Goal: Task Accomplishment & Management: Complete application form

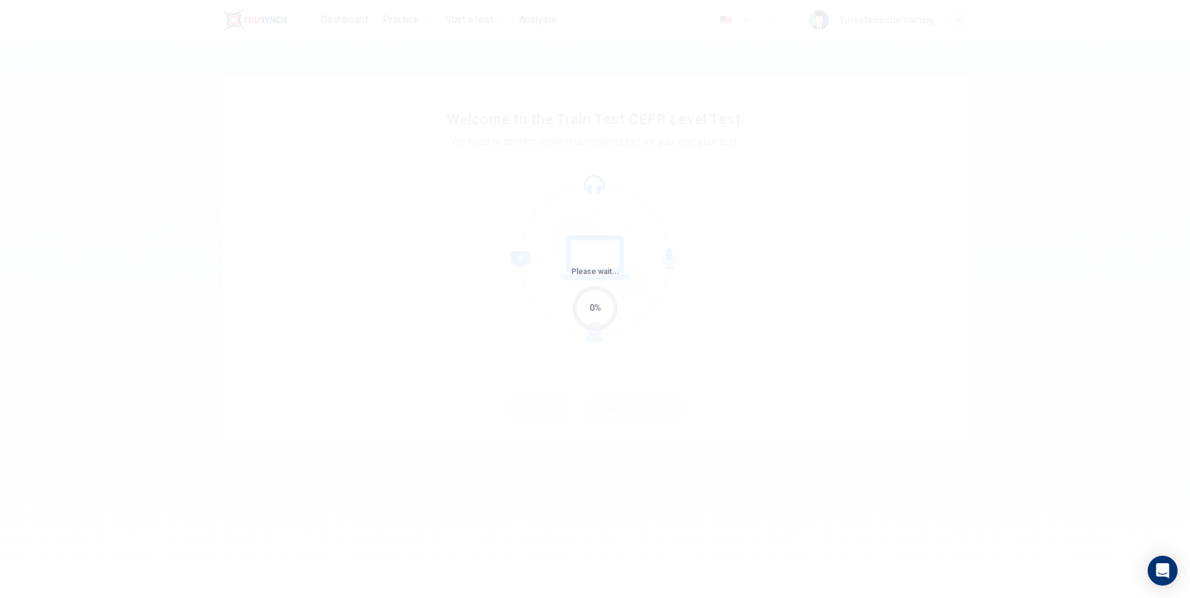
drag, startPoint x: 569, startPoint y: 383, endPoint x: 562, endPoint y: 343, distance: 39.7
click at [557, 355] on div "Please wait... 0%" at bounding box center [595, 299] width 1190 height 598
click at [589, 317] on div "0%" at bounding box center [594, 308] width 45 height 45
click at [590, 316] on div "0%" at bounding box center [594, 308] width 45 height 45
drag, startPoint x: 590, startPoint y: 316, endPoint x: 564, endPoint y: 323, distance: 27.0
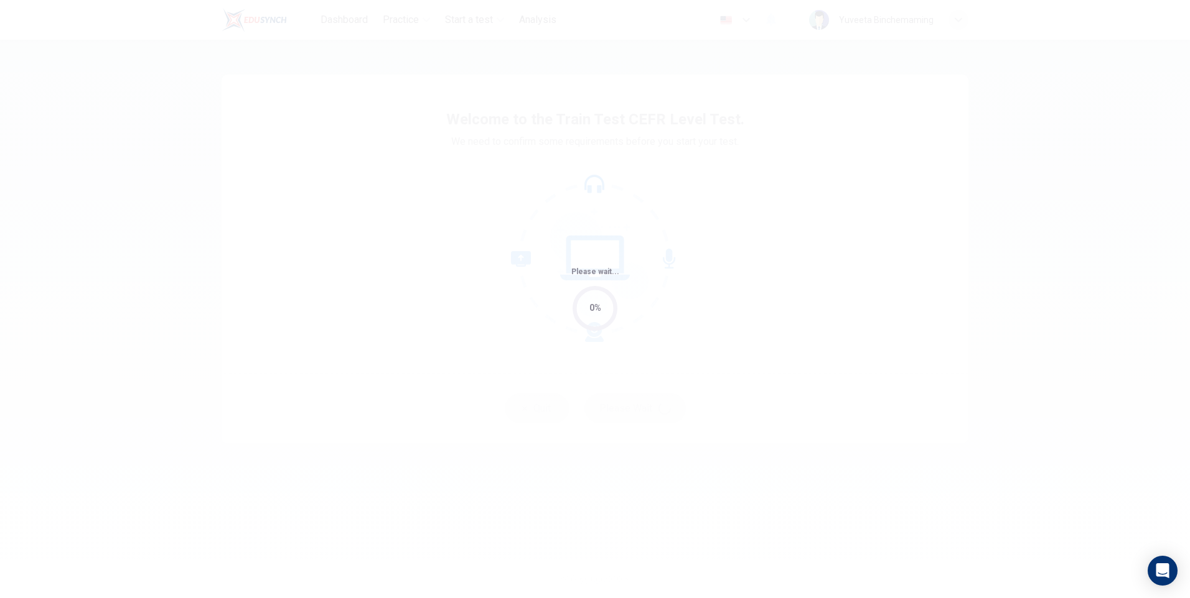
click at [564, 323] on div "Please wait... 0%" at bounding box center [595, 299] width 1190 height 598
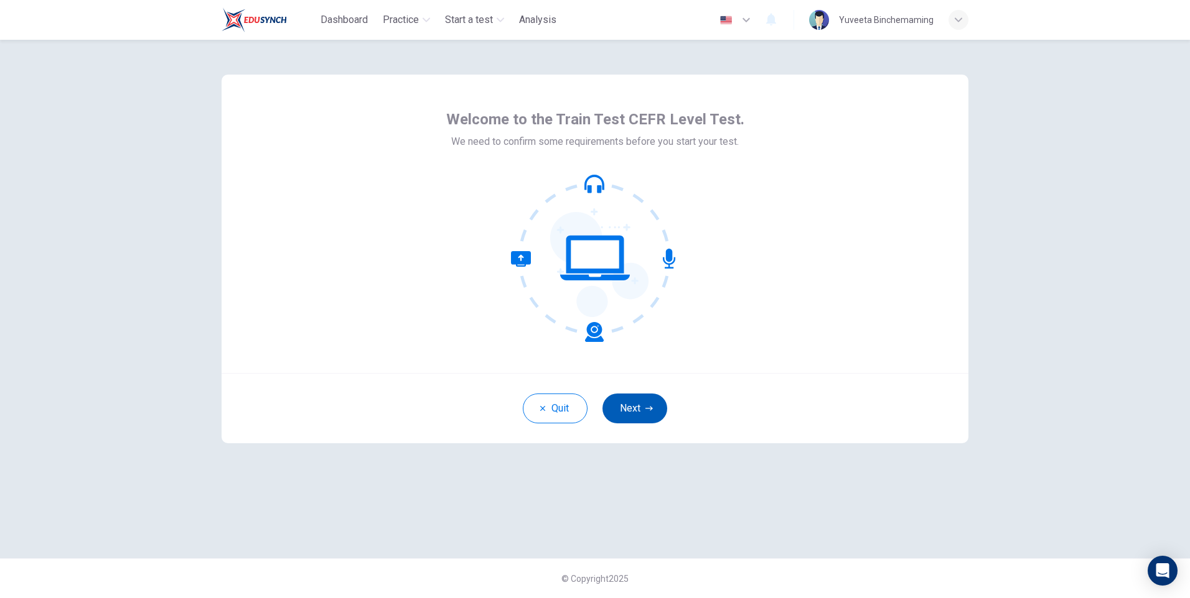
click at [653, 404] on button "Next" at bounding box center [634, 409] width 65 height 30
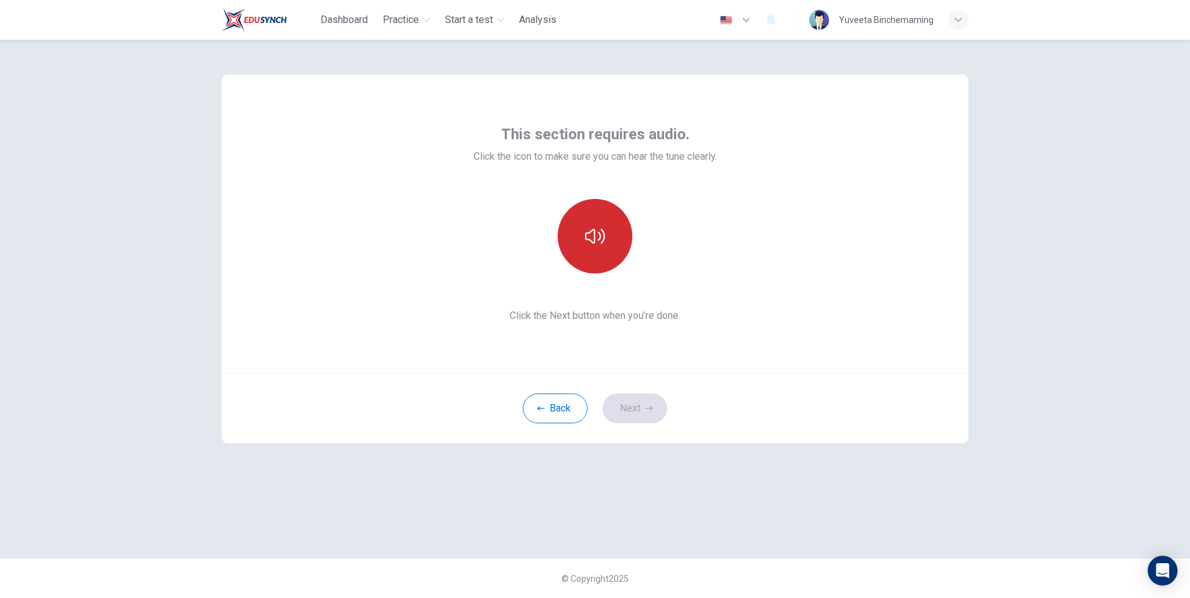
drag, startPoint x: 598, startPoint y: 238, endPoint x: 608, endPoint y: 241, distance: 10.3
click at [603, 241] on icon "button" at bounding box center [595, 236] width 20 height 20
click at [611, 239] on button "button" at bounding box center [594, 236] width 75 height 75
click at [611, 249] on button "button" at bounding box center [594, 236] width 75 height 75
drag, startPoint x: 564, startPoint y: 231, endPoint x: 602, endPoint y: 233, distance: 38.0
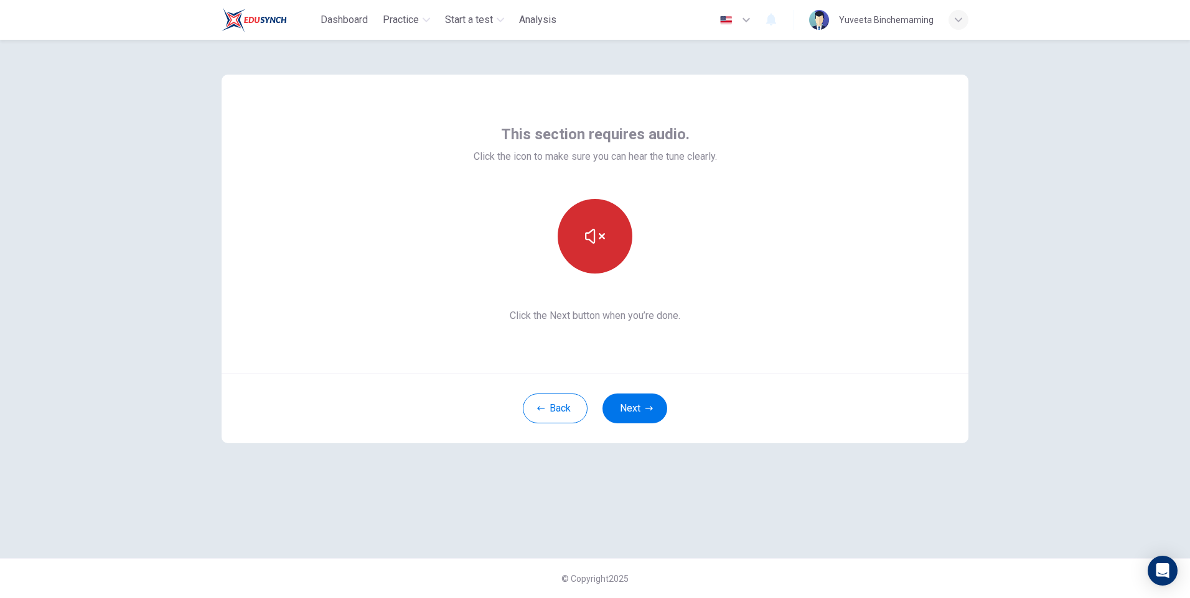
click at [579, 233] on button "button" at bounding box center [594, 236] width 75 height 75
click at [586, 245] on icon "button" at bounding box center [595, 236] width 20 height 20
click at [623, 420] on button "Next" at bounding box center [634, 409] width 65 height 30
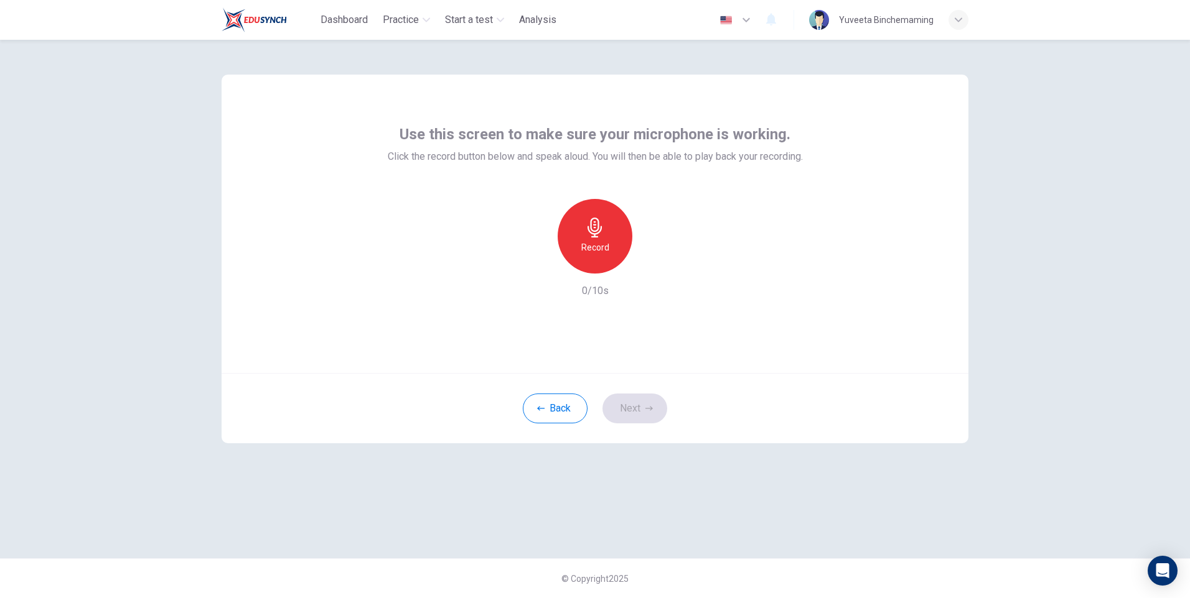
click at [600, 245] on h6 "Record" at bounding box center [595, 247] width 28 height 15
click at [651, 265] on icon "button" at bounding box center [653, 263] width 6 height 7
click at [594, 243] on h6 "Record" at bounding box center [595, 247] width 28 height 15
click at [651, 256] on div "button" at bounding box center [652, 264] width 20 height 20
click at [630, 403] on button "Next" at bounding box center [634, 409] width 65 height 30
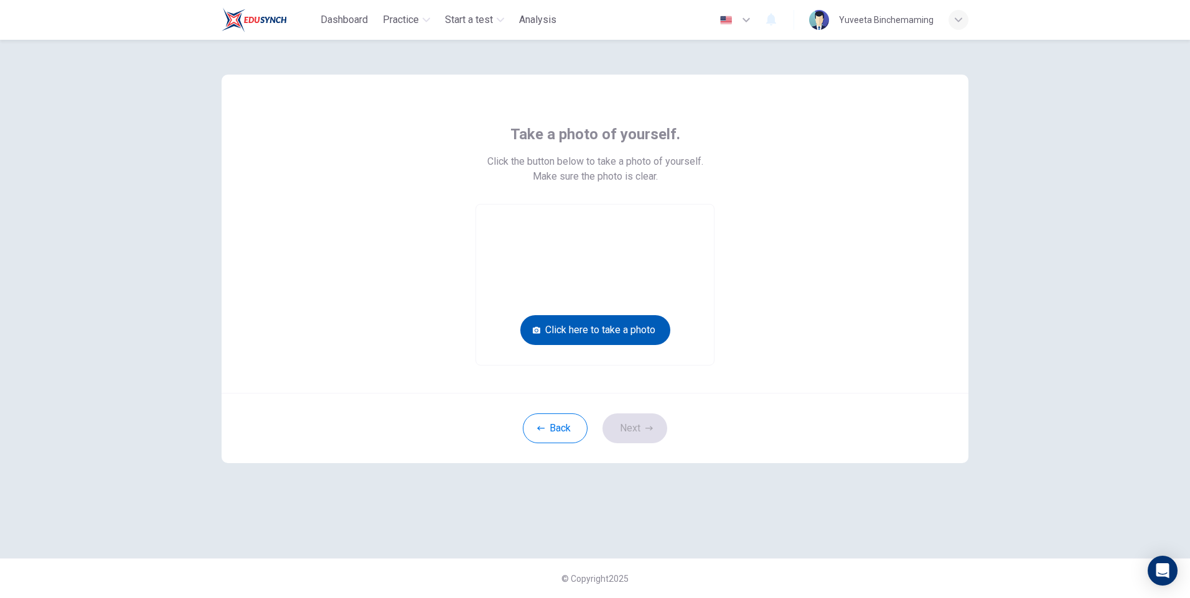
click at [626, 327] on button "Click here to take a photo" at bounding box center [595, 330] width 150 height 30
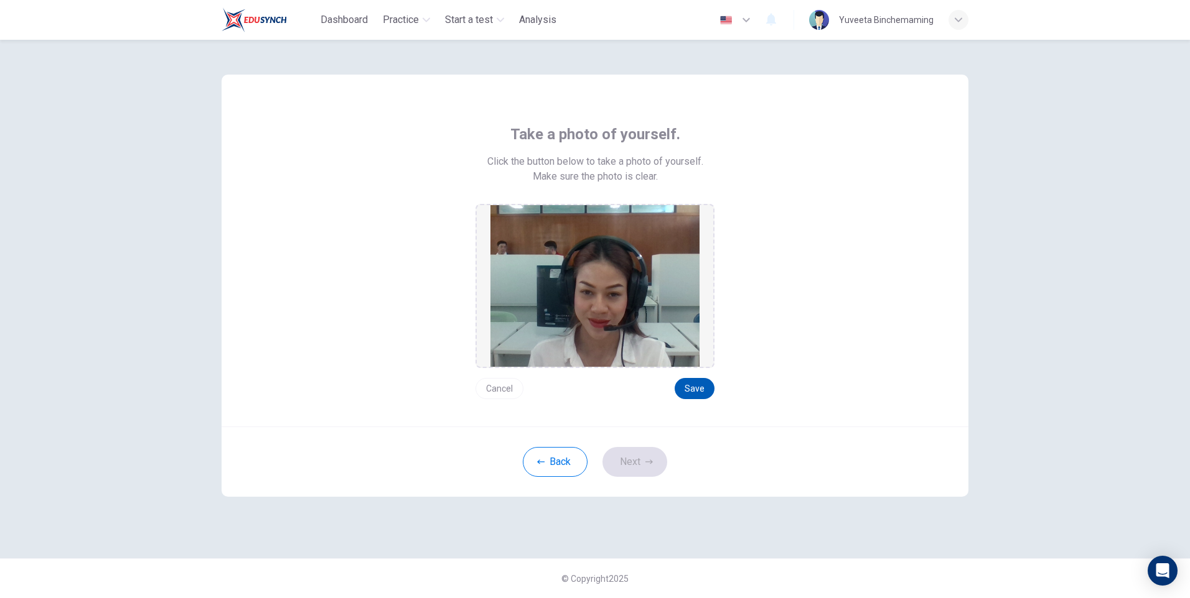
click at [706, 390] on button "Save" at bounding box center [694, 388] width 40 height 21
click at [632, 470] on button "Next" at bounding box center [634, 462] width 65 height 30
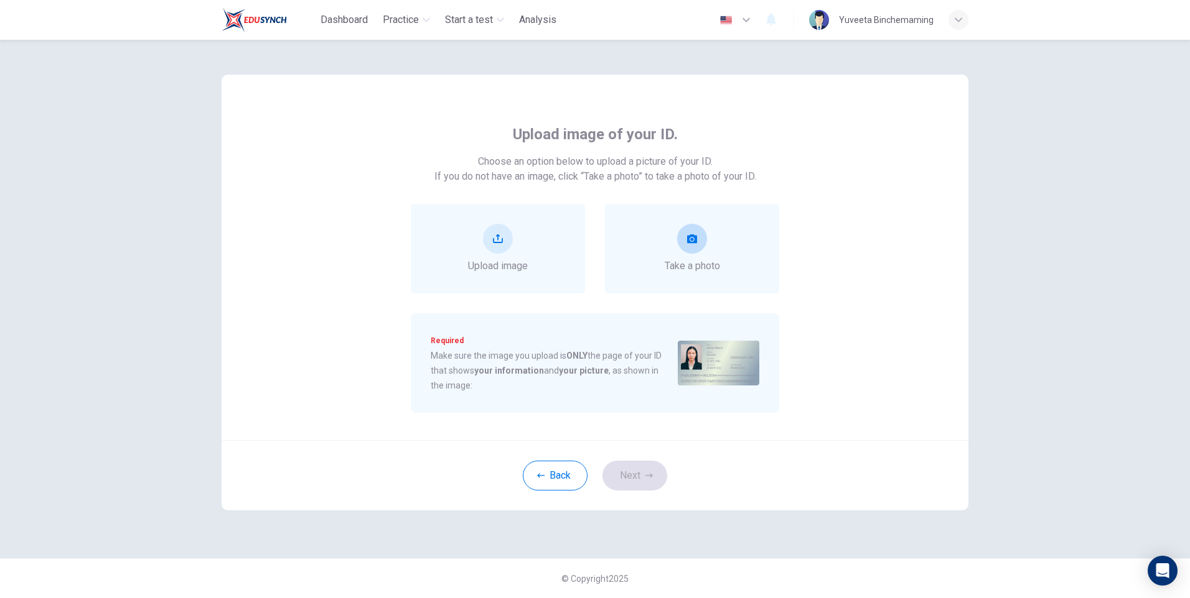
click at [686, 261] on span "Take a photo" at bounding box center [691, 266] width 55 height 15
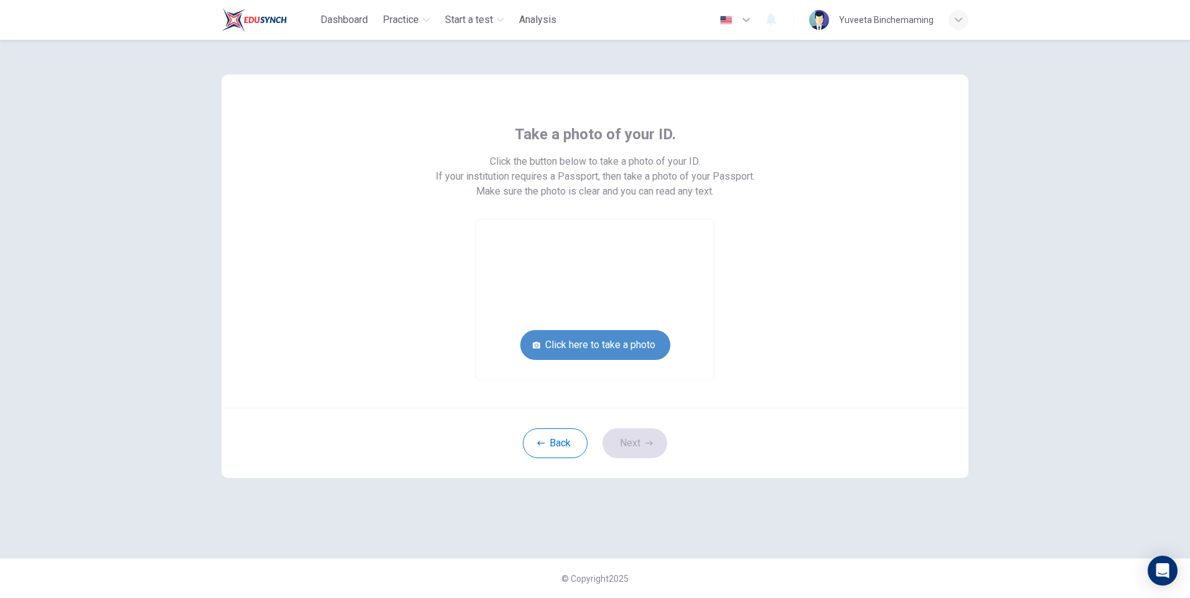
click at [635, 342] on button "Click here to take a photo" at bounding box center [595, 345] width 150 height 30
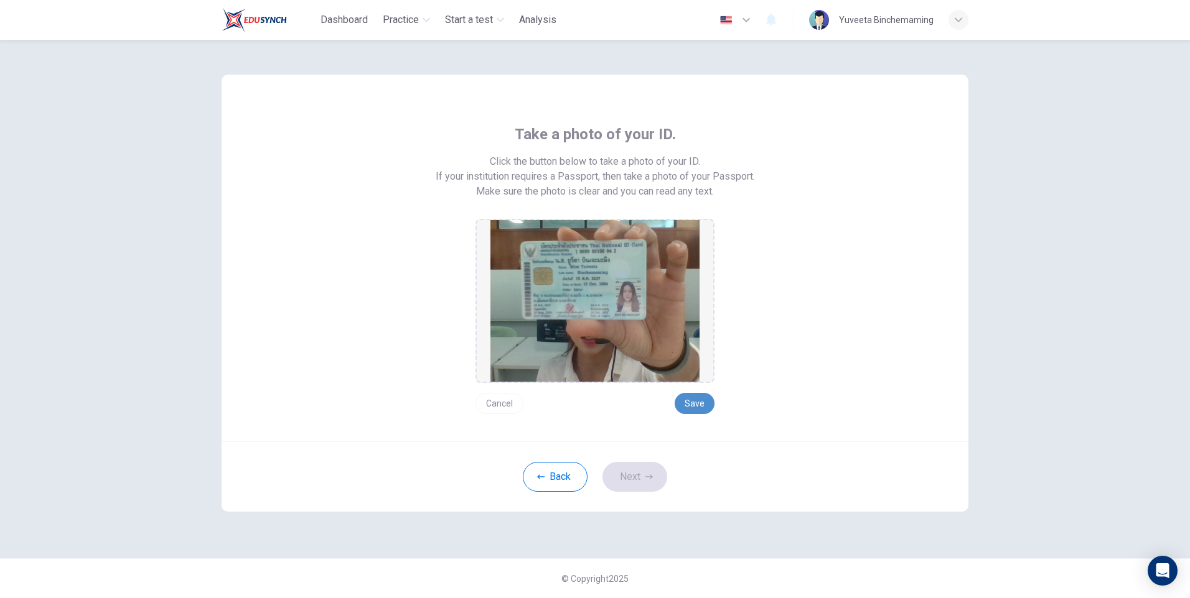
click at [692, 403] on button "Save" at bounding box center [694, 403] width 40 height 21
click at [692, 401] on button "Save" at bounding box center [694, 403] width 40 height 21
click at [491, 399] on button "Cancel" at bounding box center [499, 403] width 48 height 21
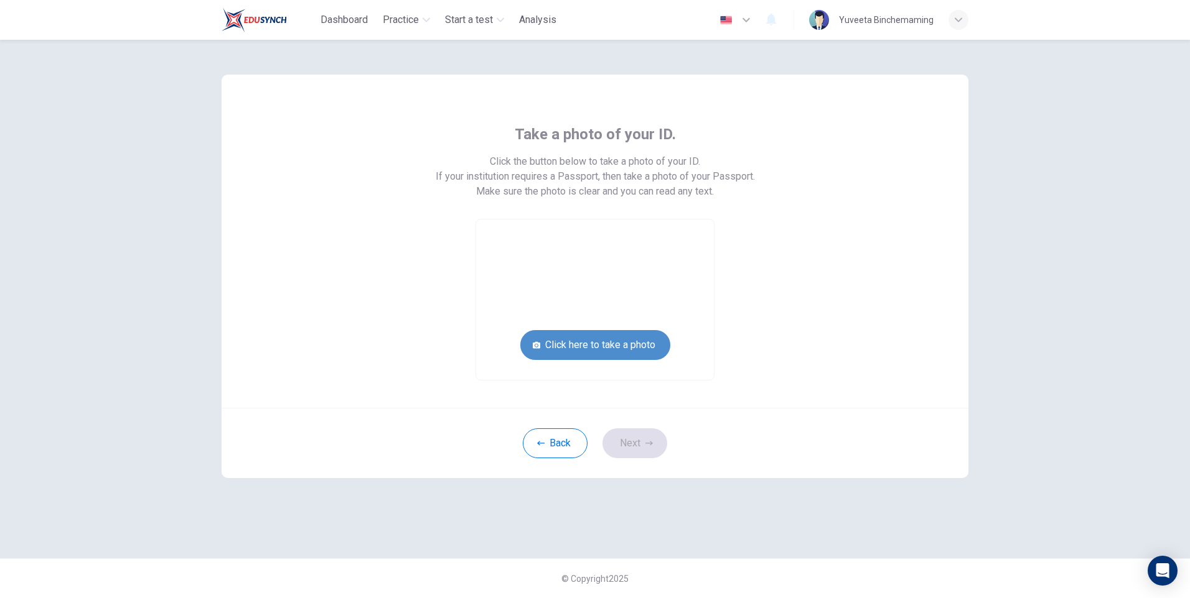
click at [583, 343] on button "Click here to take a photo" at bounding box center [595, 345] width 150 height 30
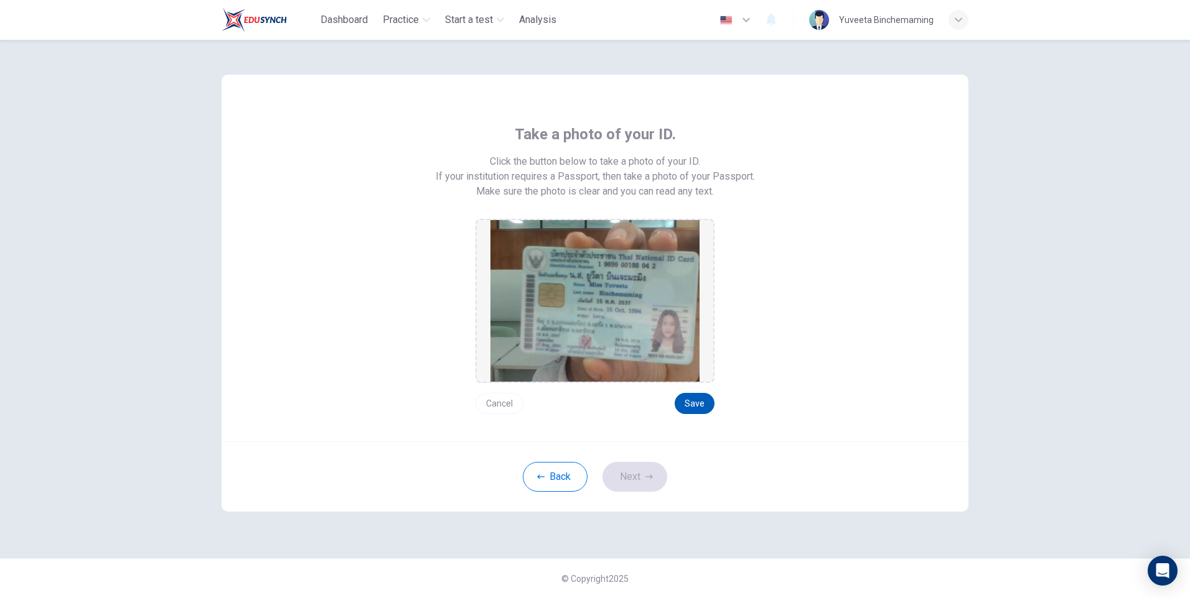
click at [693, 401] on button "Save" at bounding box center [694, 403] width 40 height 21
click at [692, 398] on button "Save" at bounding box center [694, 403] width 40 height 21
click at [633, 462] on div "Back Next" at bounding box center [594, 477] width 747 height 70
click at [633, 471] on button "Next" at bounding box center [634, 477] width 65 height 30
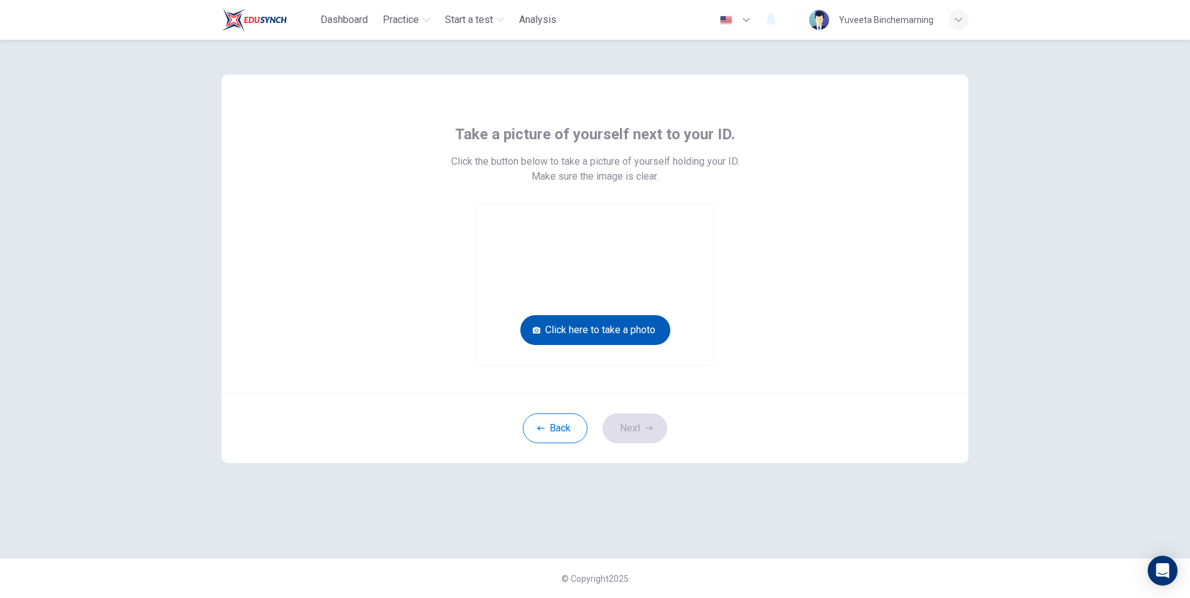
click at [586, 324] on button "Click here to take a photo" at bounding box center [595, 330] width 150 height 30
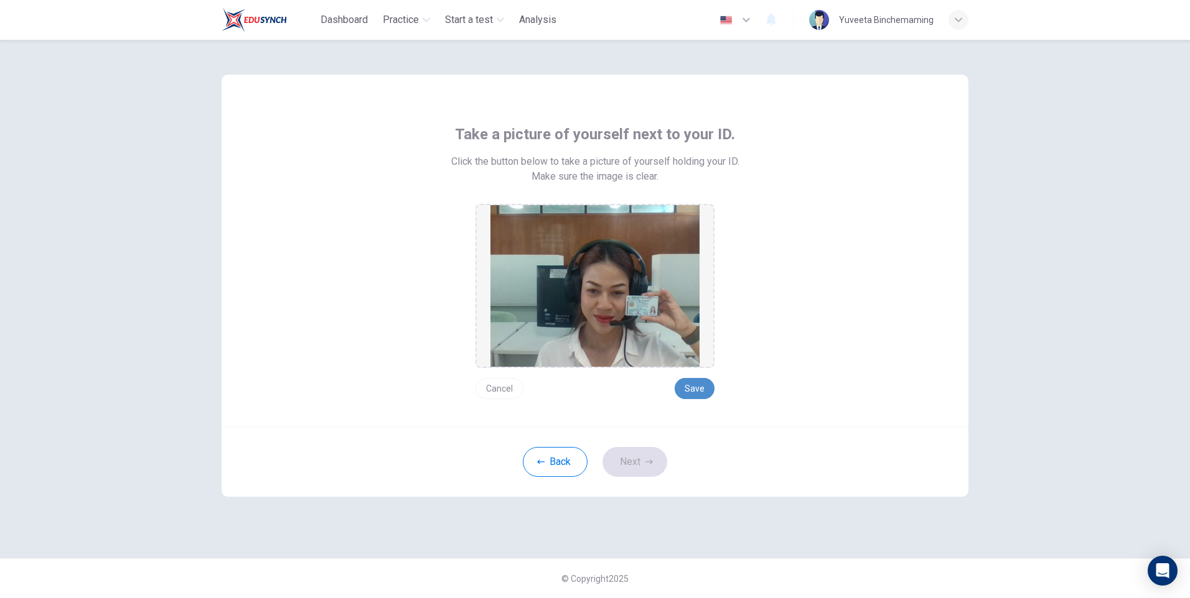
click at [691, 396] on button "Save" at bounding box center [694, 388] width 40 height 21
click at [618, 455] on button "Next" at bounding box center [634, 462] width 65 height 30
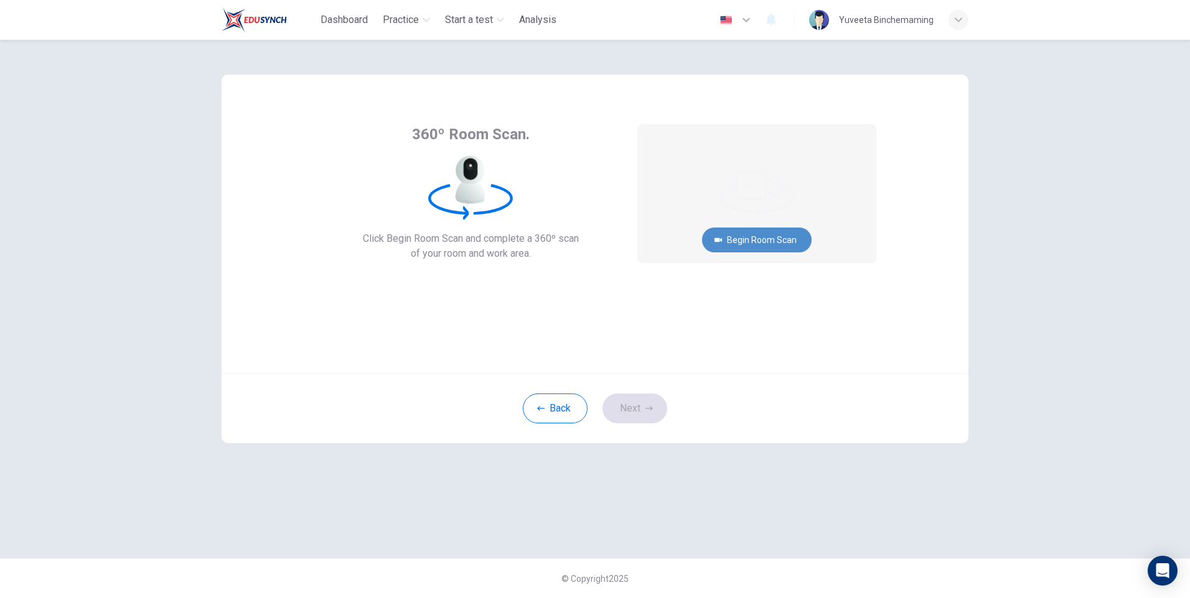
click at [754, 243] on button "Begin Room Scan" at bounding box center [756, 240] width 109 height 25
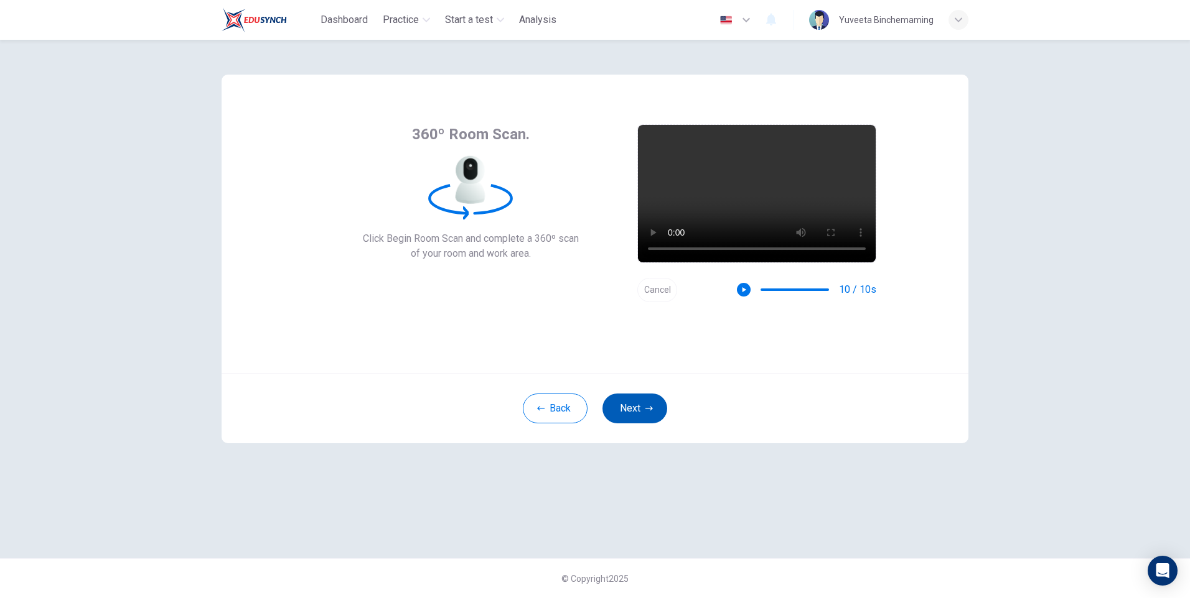
click at [636, 401] on button "Next" at bounding box center [634, 409] width 65 height 30
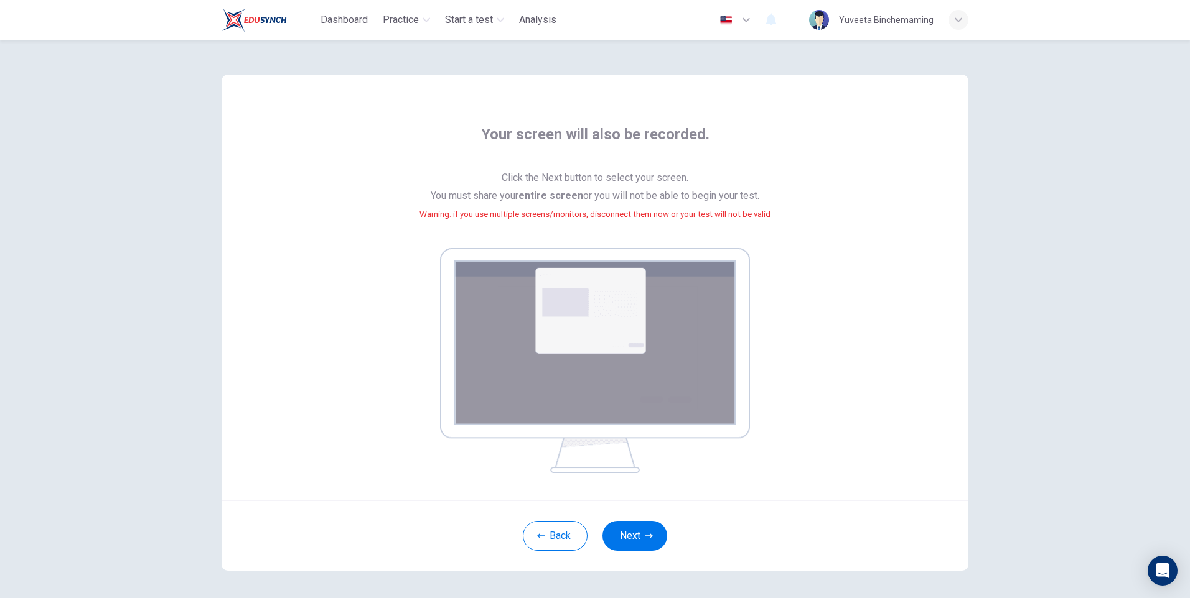
click at [598, 355] on img at bounding box center [595, 360] width 310 height 225
click at [641, 542] on button "Next" at bounding box center [634, 536] width 65 height 30
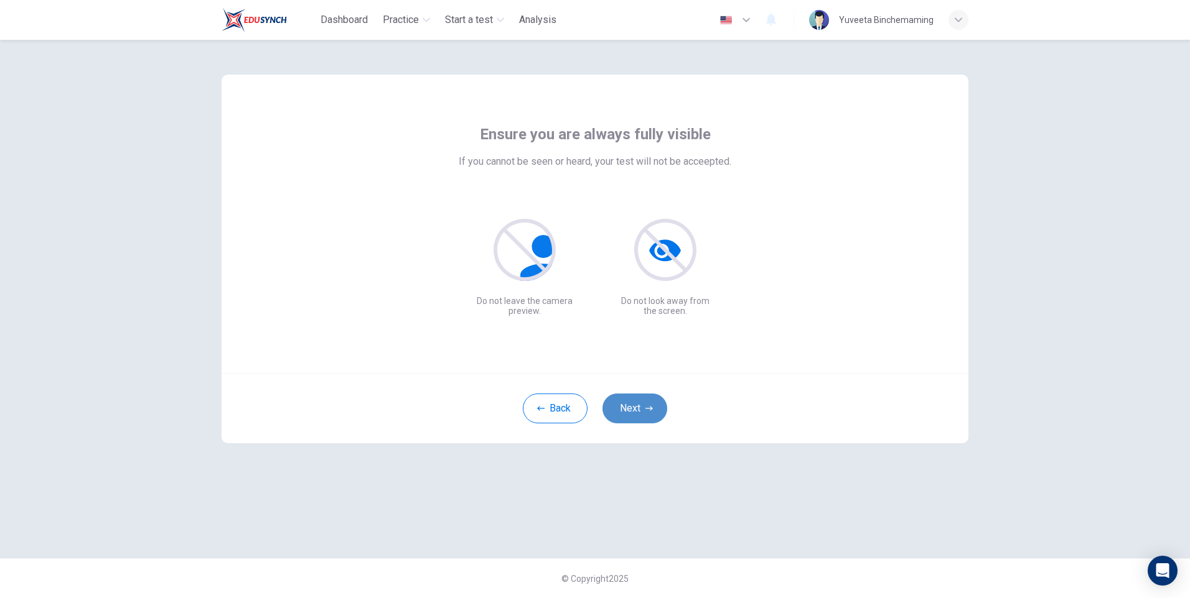
click at [653, 412] on button "Next" at bounding box center [634, 409] width 65 height 30
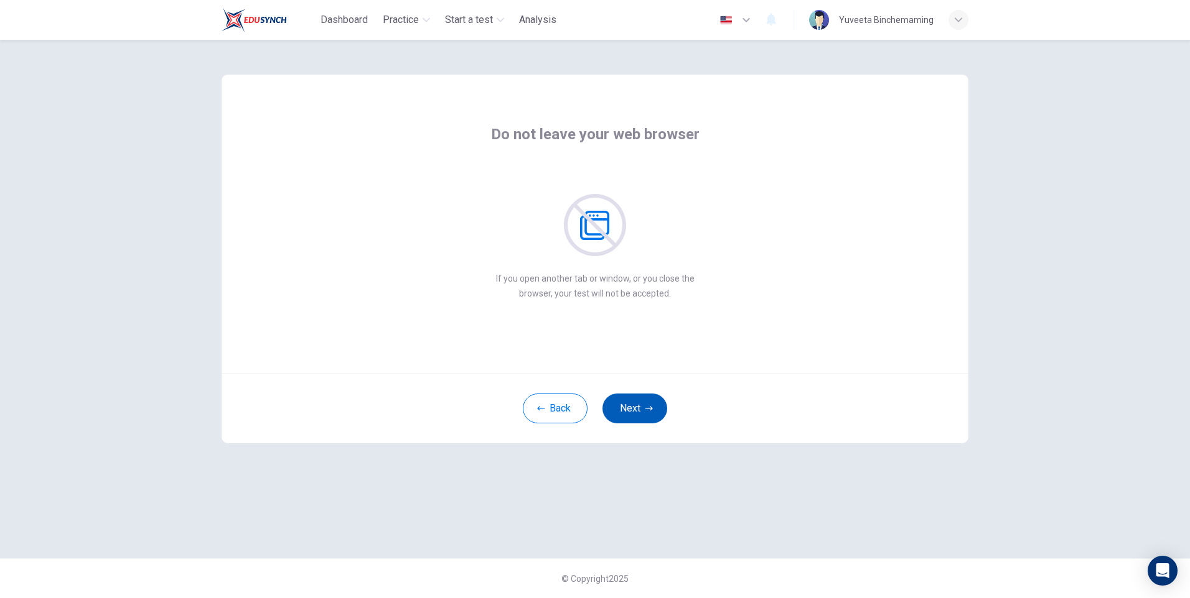
click at [651, 412] on icon "button" at bounding box center [648, 408] width 7 height 7
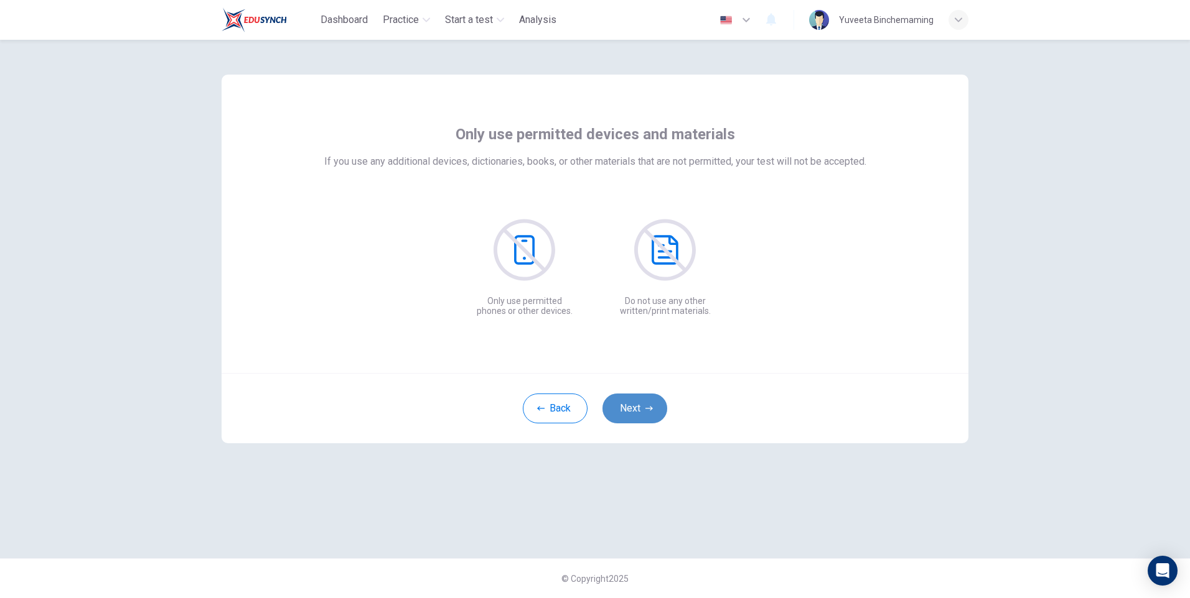
click at [651, 412] on icon "button" at bounding box center [648, 408] width 7 height 7
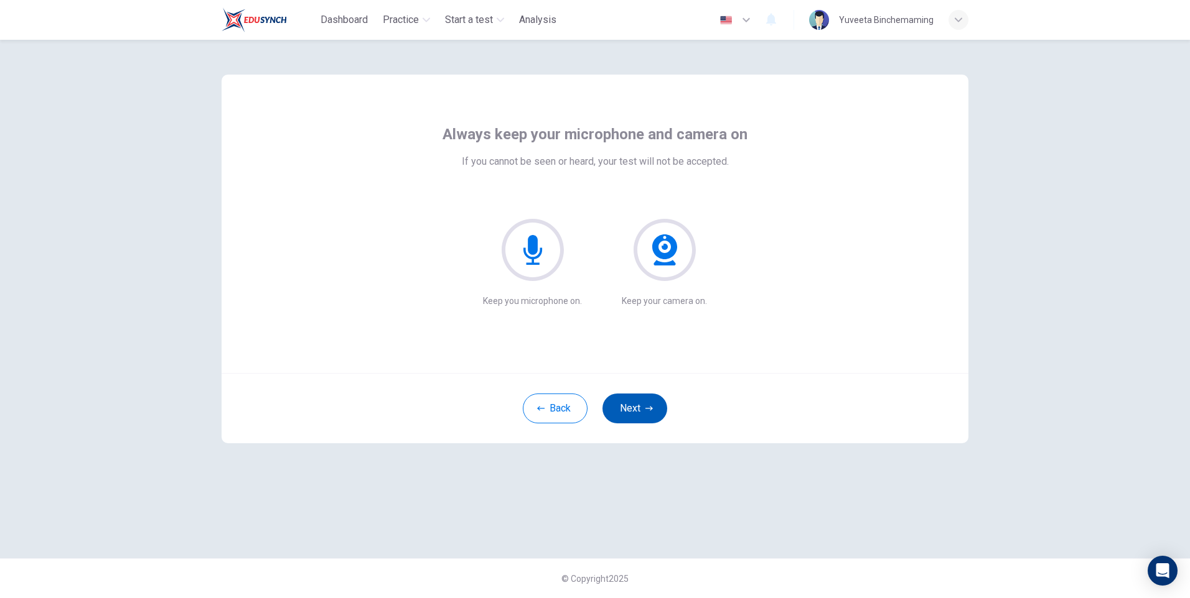
click at [651, 412] on icon "button" at bounding box center [648, 408] width 7 height 7
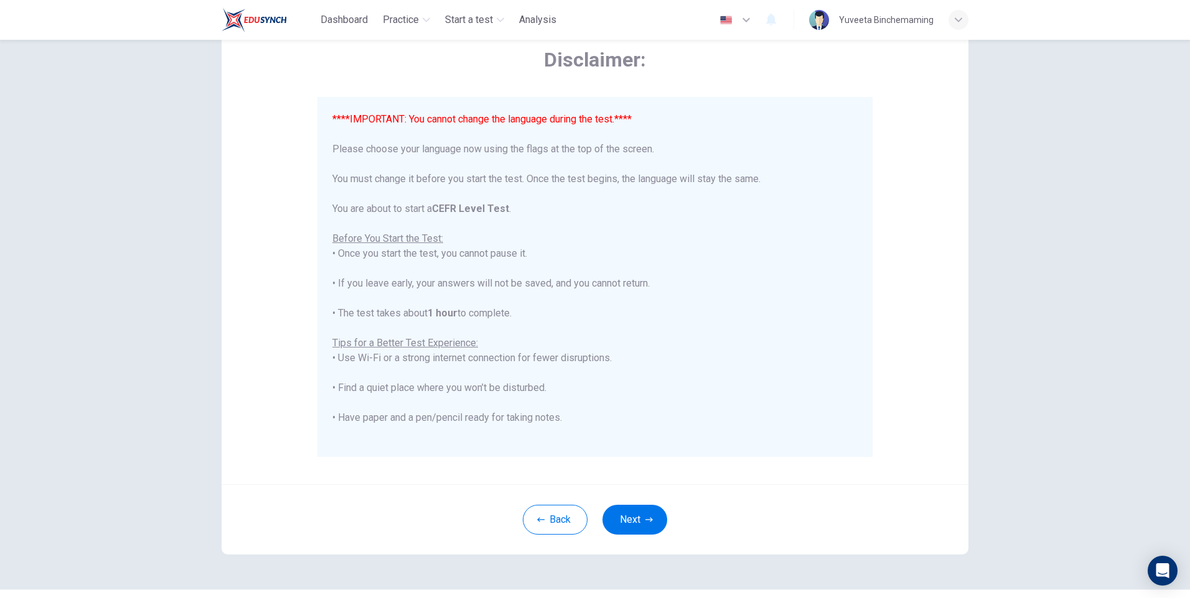
scroll to position [93, 0]
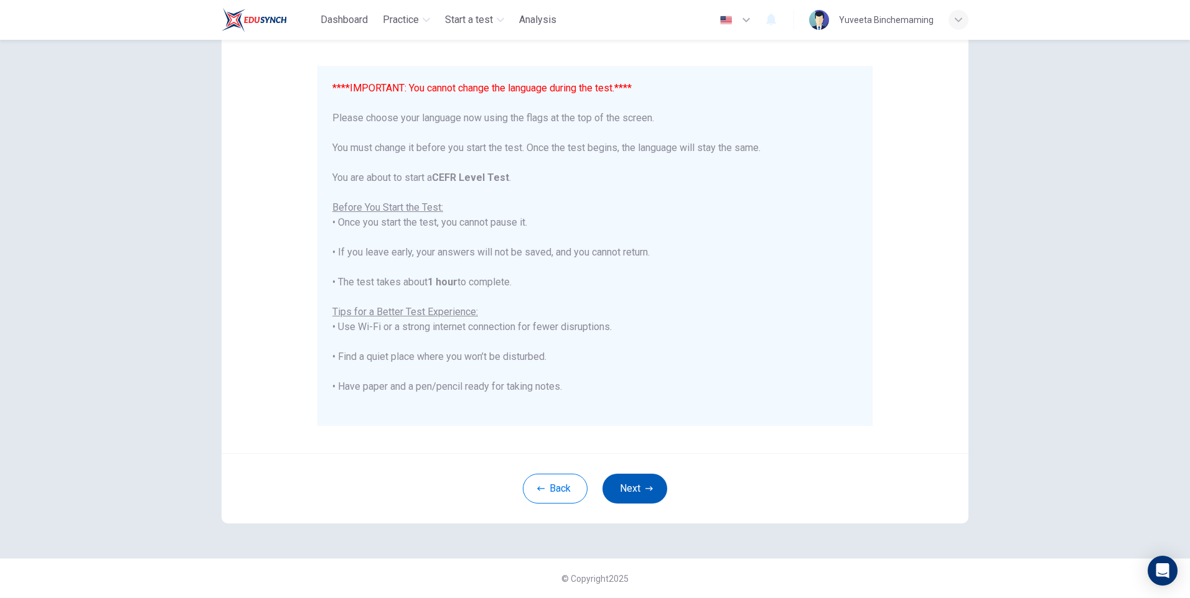
click at [630, 479] on button "Next" at bounding box center [634, 489] width 65 height 30
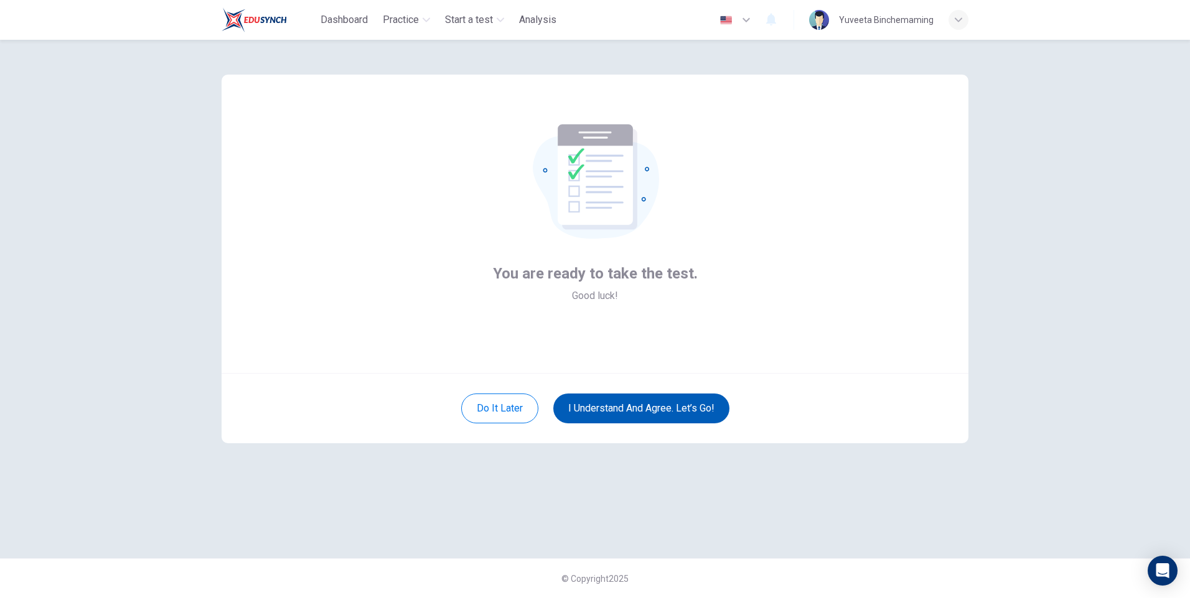
scroll to position [0, 0]
click at [639, 412] on button "I understand and agree. Let’s go!" at bounding box center [641, 409] width 176 height 30
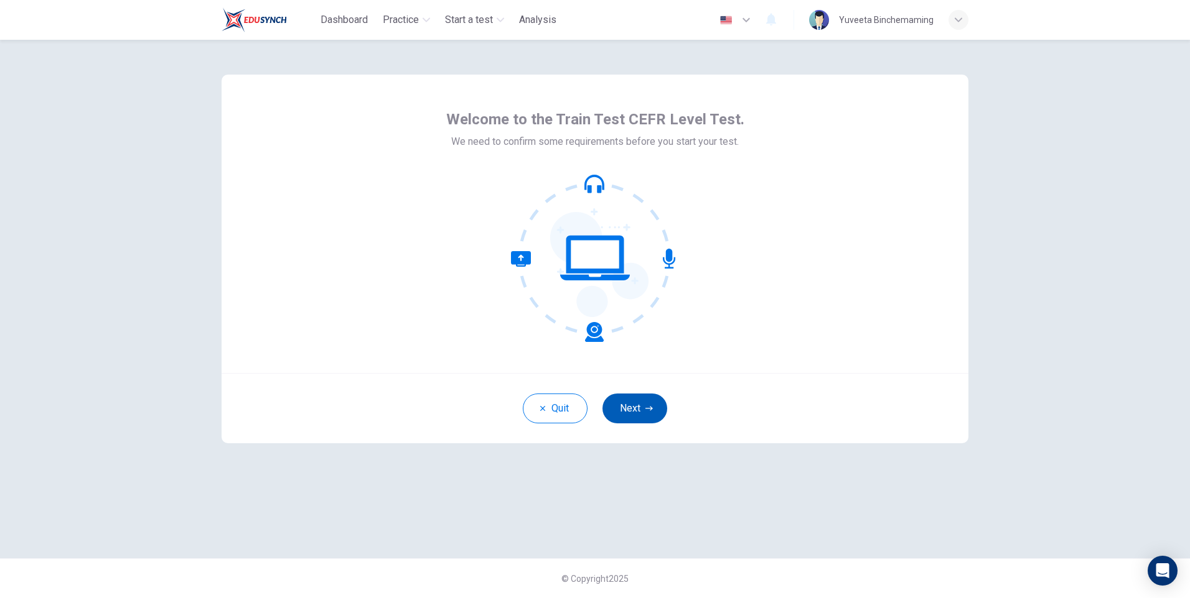
click at [633, 411] on button "Next" at bounding box center [634, 409] width 65 height 30
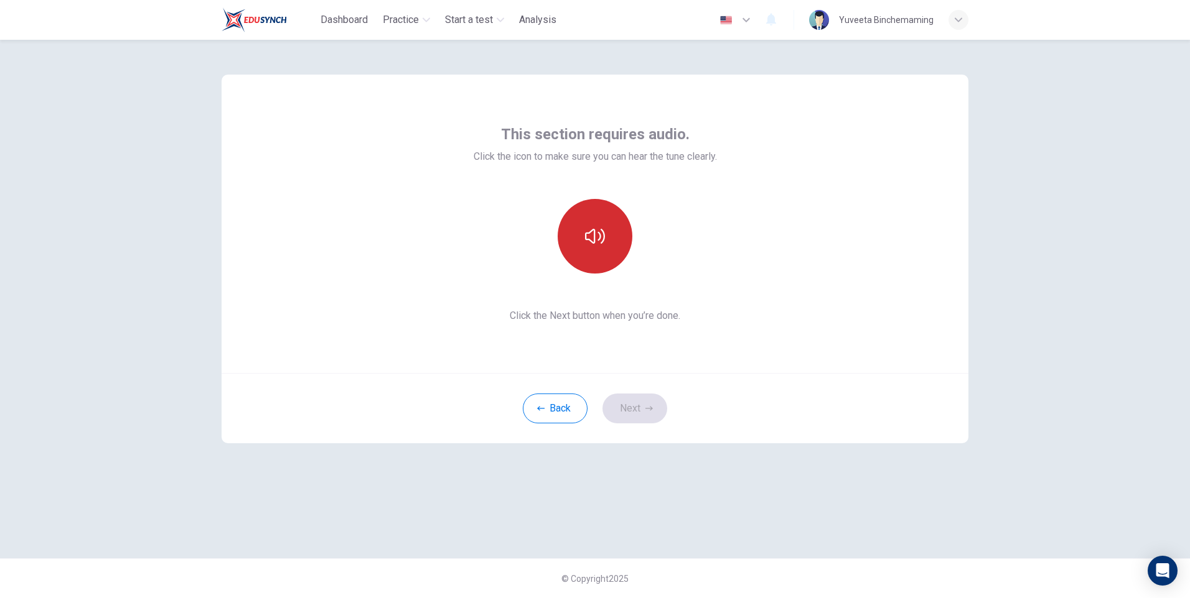
click at [594, 238] on icon "button" at bounding box center [595, 236] width 20 height 20
click at [630, 415] on button "Next" at bounding box center [634, 409] width 65 height 30
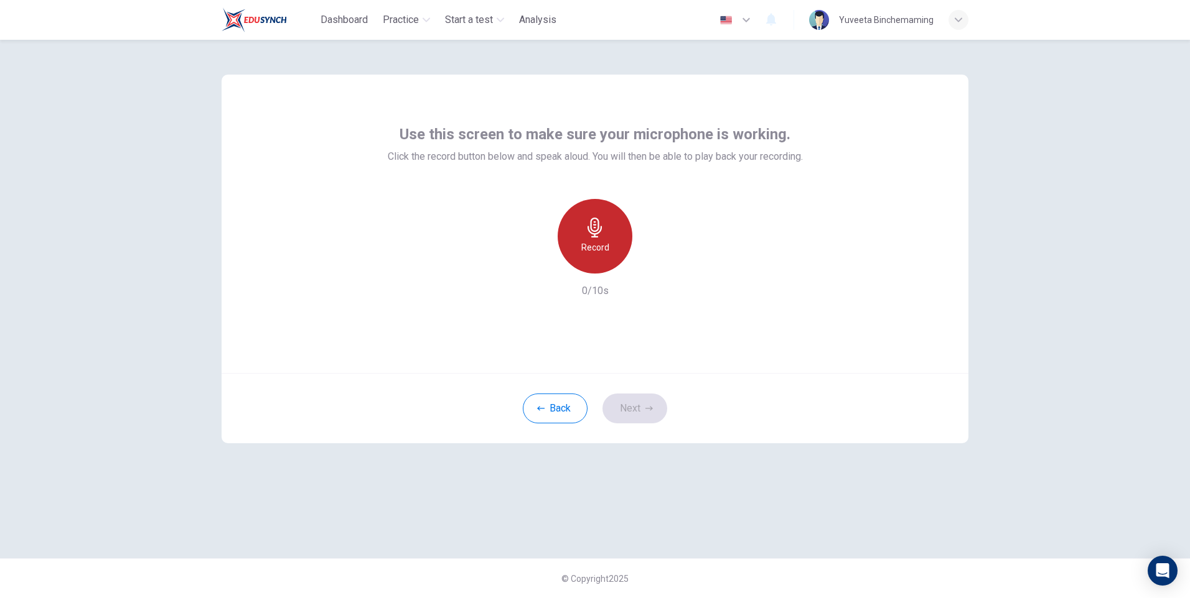
click at [599, 230] on icon "button" at bounding box center [595, 228] width 20 height 20
click at [630, 243] on div "Stop" at bounding box center [594, 236] width 75 height 75
click at [653, 256] on div "button" at bounding box center [652, 264] width 20 height 20
click at [624, 401] on button "Next" at bounding box center [634, 409] width 65 height 30
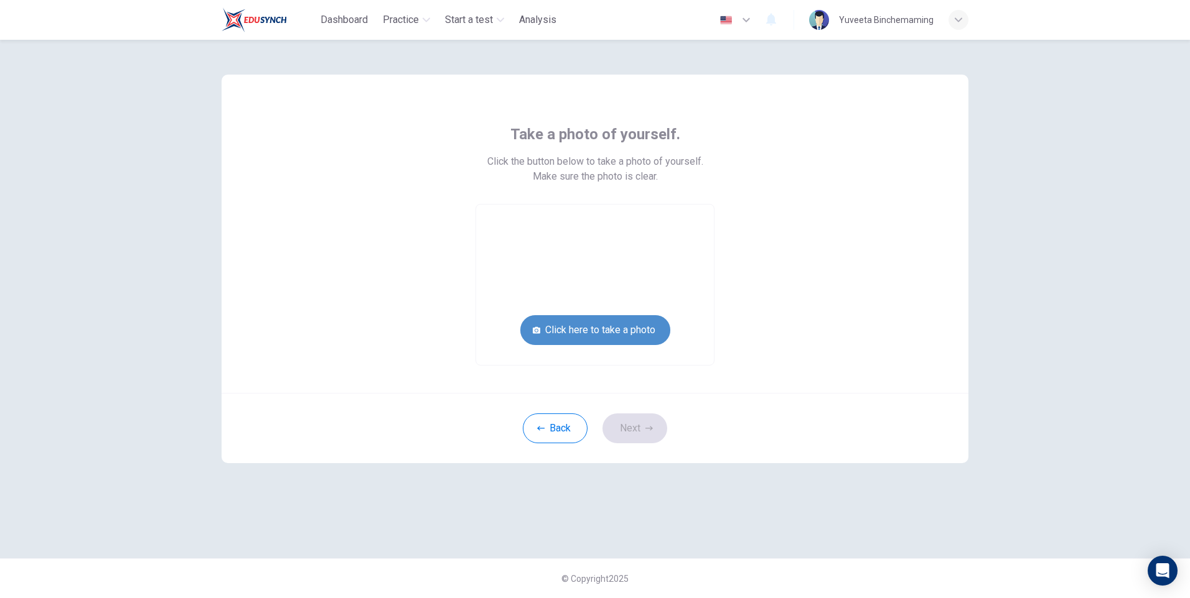
click at [636, 332] on button "Click here to take a photo" at bounding box center [595, 330] width 150 height 30
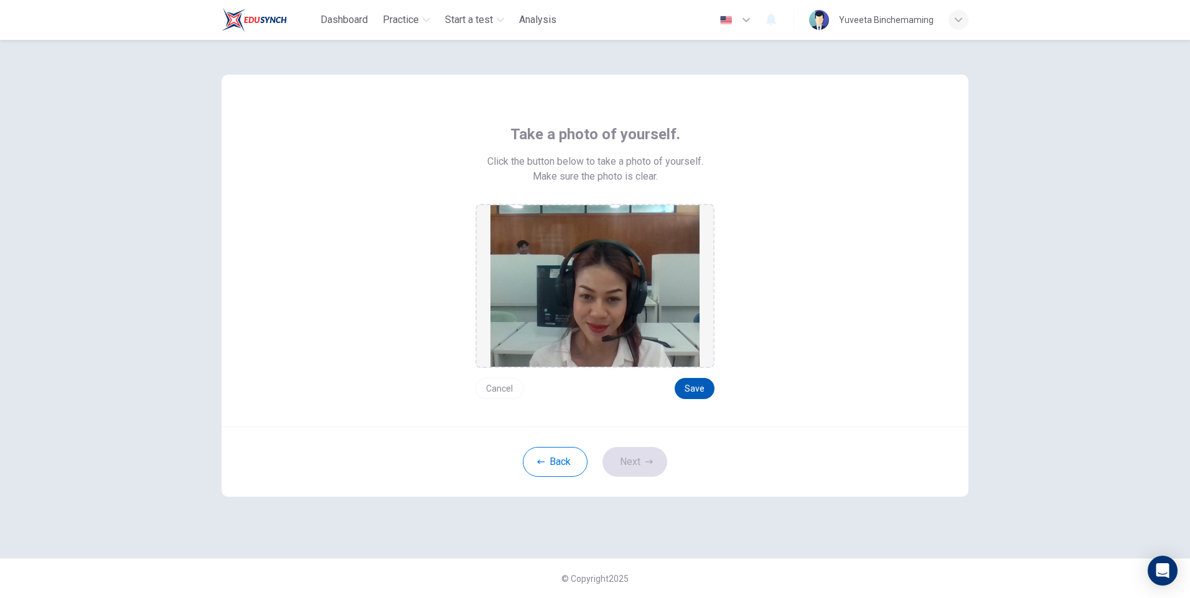
click at [687, 386] on button "Save" at bounding box center [694, 388] width 40 height 21
click at [652, 456] on button "Next" at bounding box center [634, 462] width 65 height 30
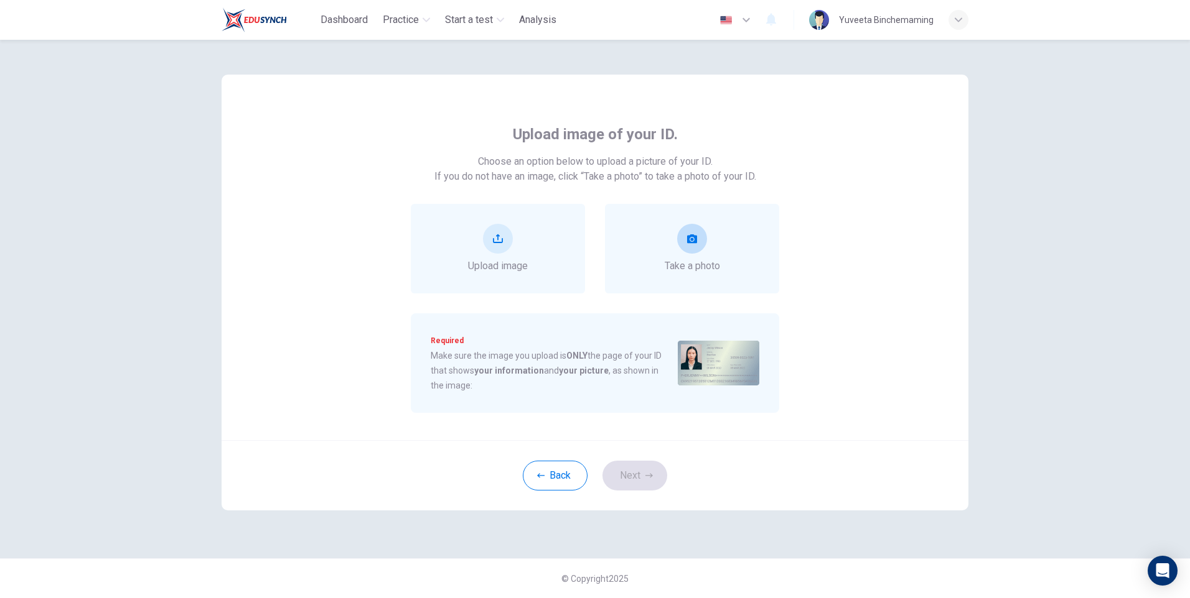
click at [701, 231] on button "take photo" at bounding box center [692, 239] width 30 height 30
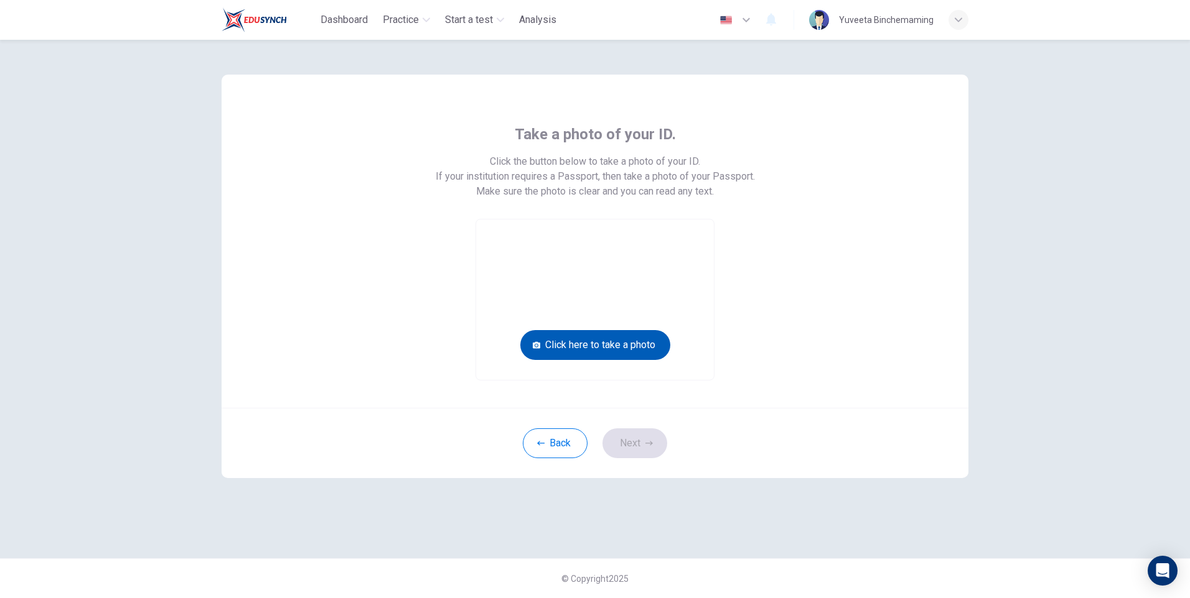
click at [641, 351] on button "Click here to take a photo" at bounding box center [595, 345] width 150 height 30
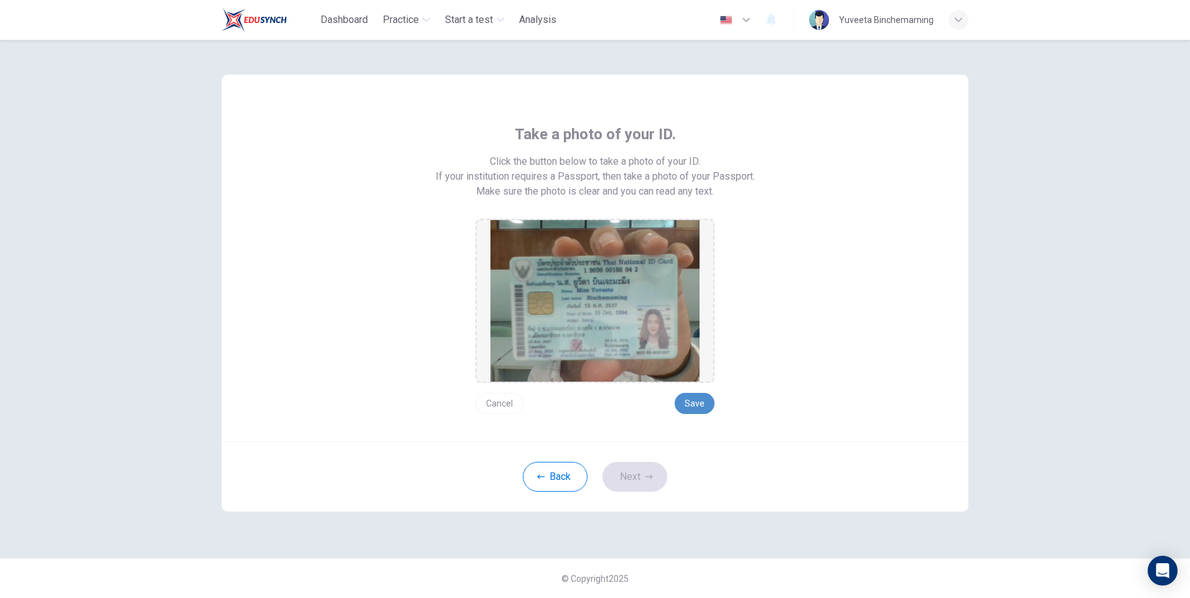
click at [682, 394] on button "Save" at bounding box center [694, 403] width 40 height 21
click at [650, 487] on button "Next" at bounding box center [634, 477] width 65 height 30
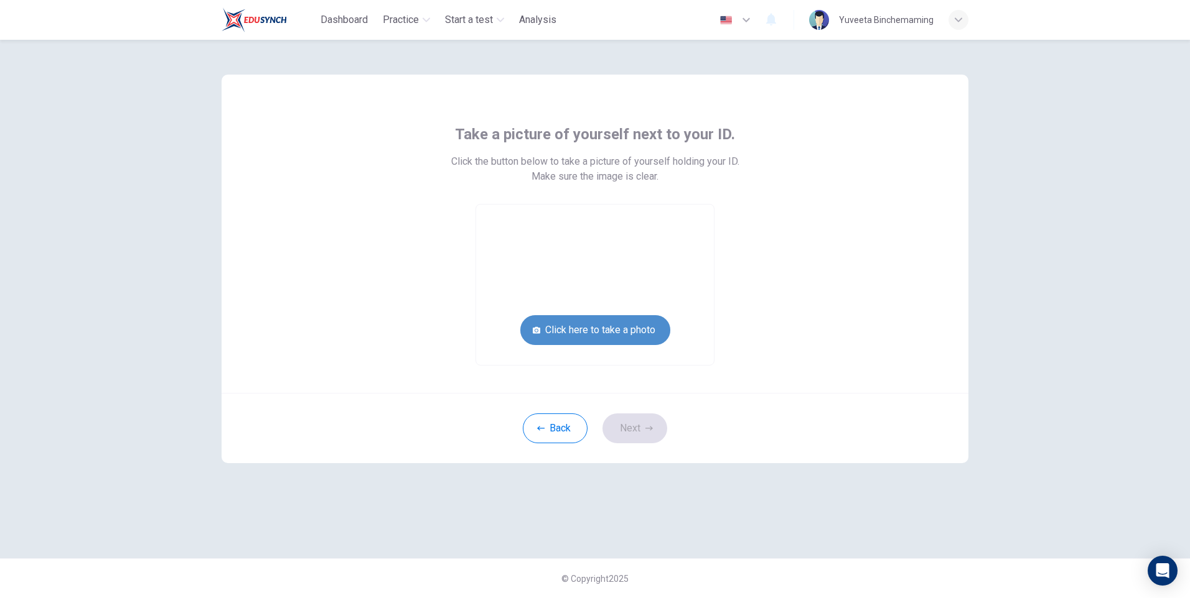
click at [613, 333] on button "Click here to take a photo" at bounding box center [595, 330] width 150 height 30
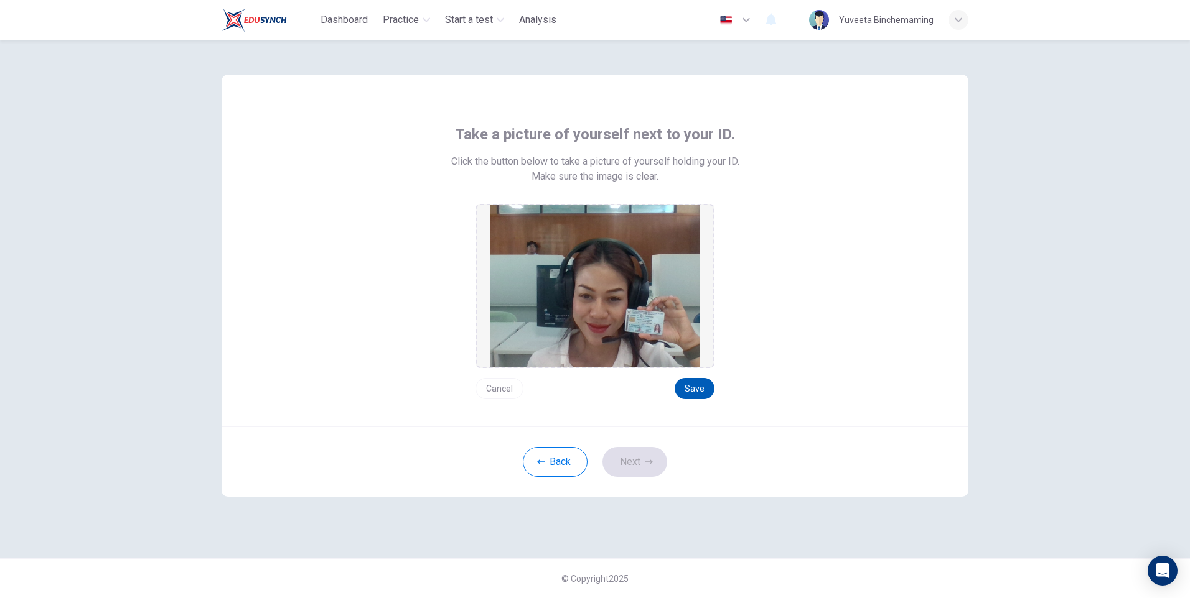
click at [685, 388] on button "Save" at bounding box center [694, 388] width 40 height 21
click at [651, 454] on button "Next" at bounding box center [634, 462] width 65 height 30
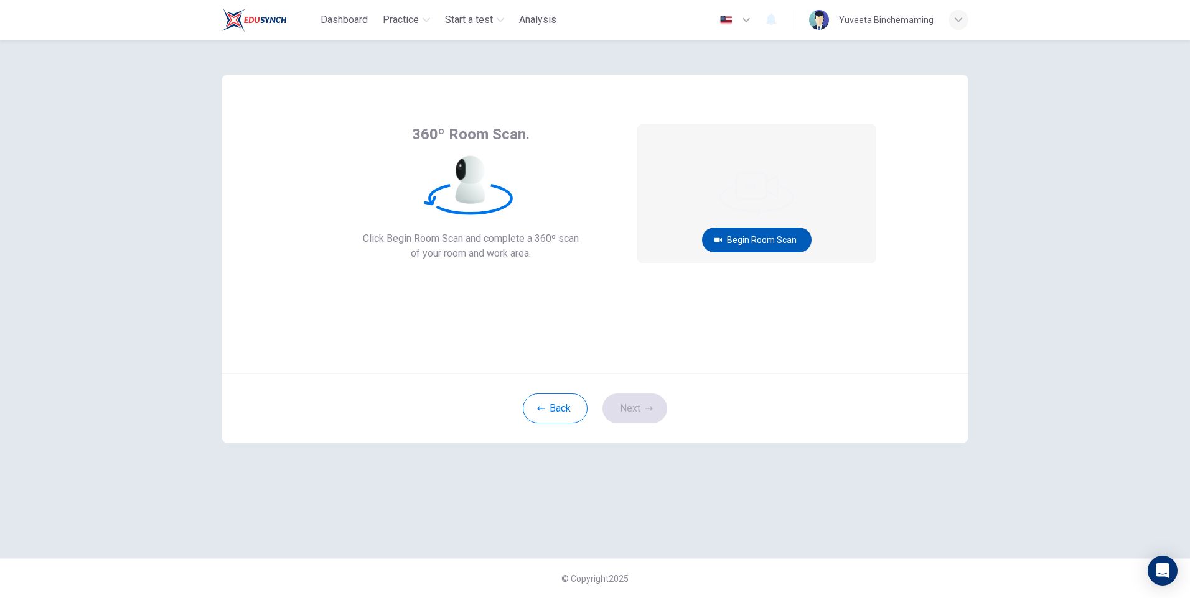
click at [751, 240] on button "Begin Room Scan" at bounding box center [756, 240] width 109 height 25
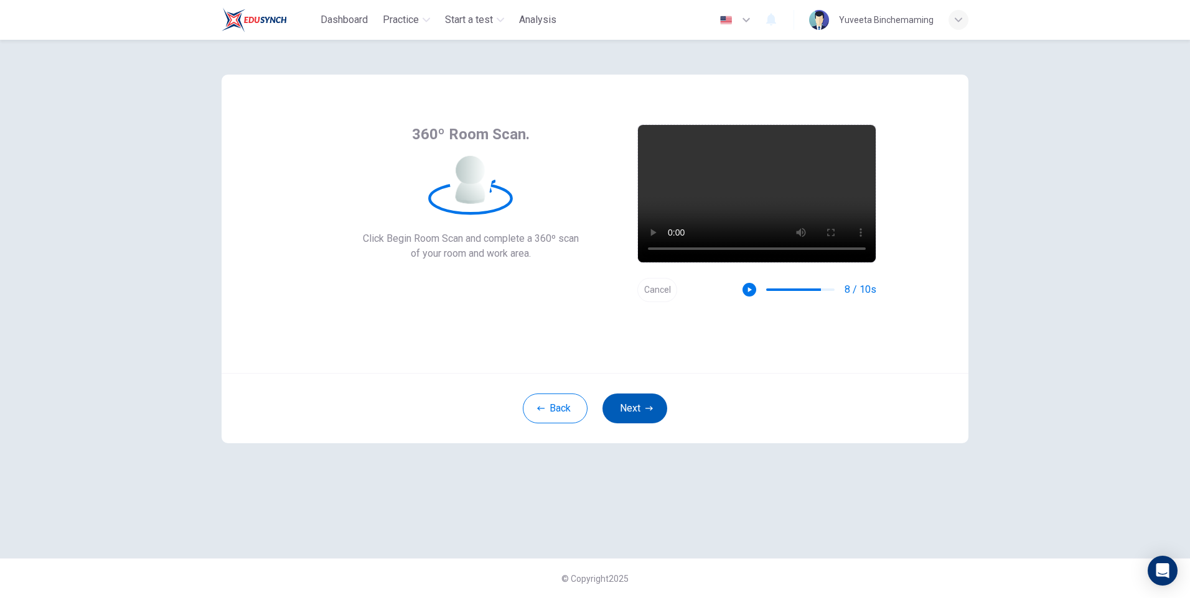
click at [630, 398] on button "Next" at bounding box center [634, 409] width 65 height 30
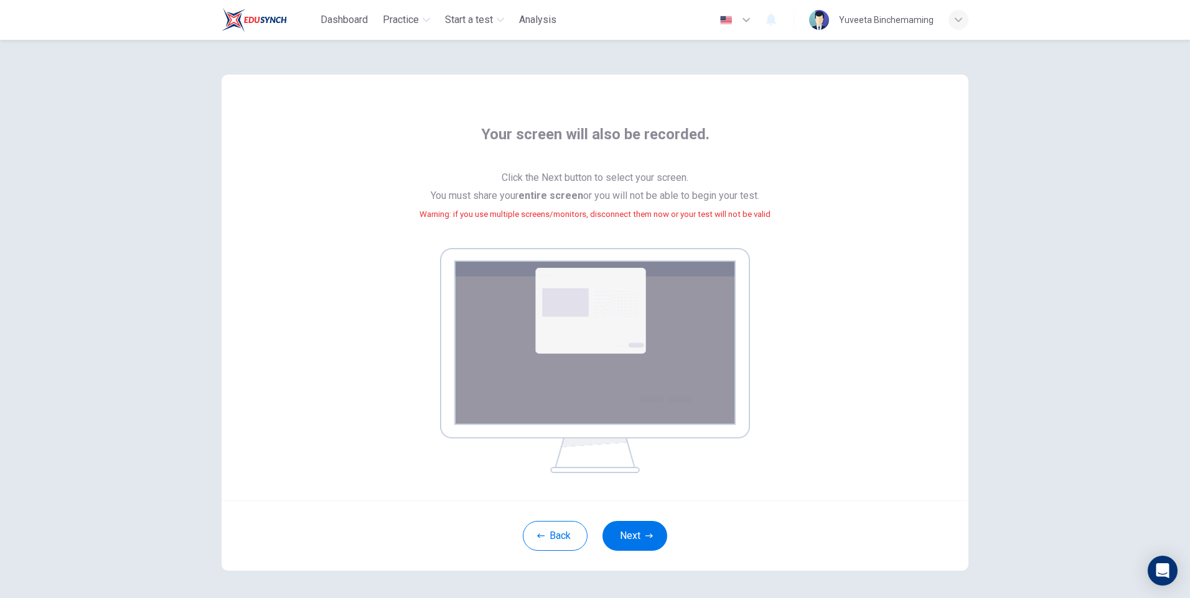
click at [641, 348] on img at bounding box center [595, 360] width 310 height 225
click at [567, 216] on small "Warning: if you use multiple screens/monitors, disconnect them now or your test…" at bounding box center [594, 214] width 351 height 9
click at [614, 542] on button "Next" at bounding box center [634, 536] width 65 height 30
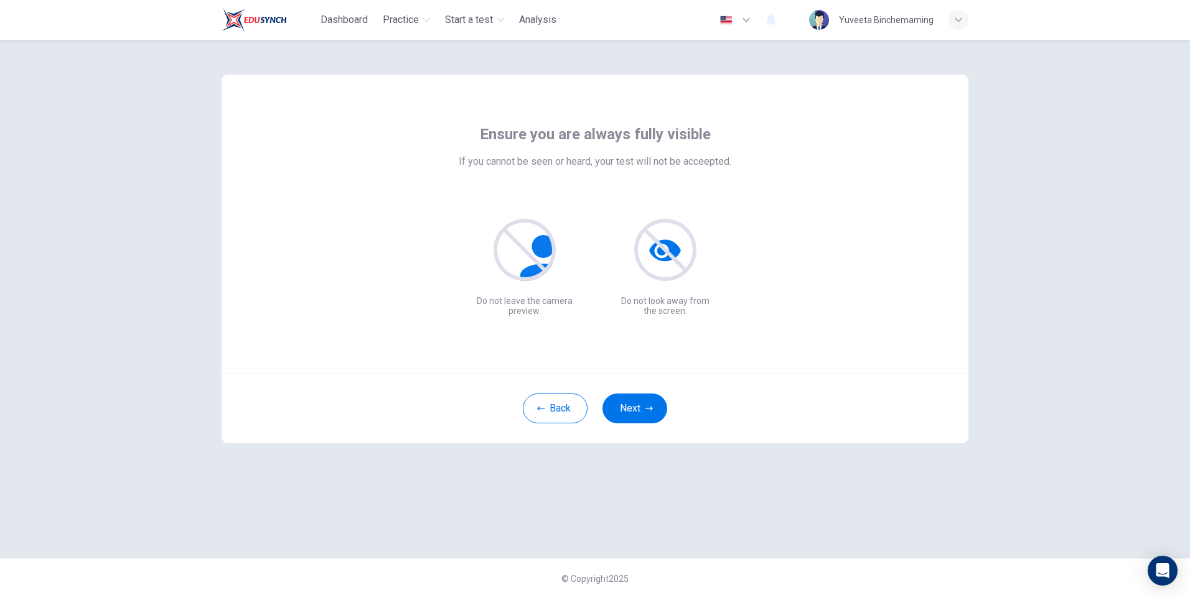
click at [836, 533] on div "Ensure you are always fully visible If you cannot be seen or heard, your test w…" at bounding box center [595, 299] width 786 height 519
click at [613, 403] on button "Next" at bounding box center [634, 409] width 65 height 30
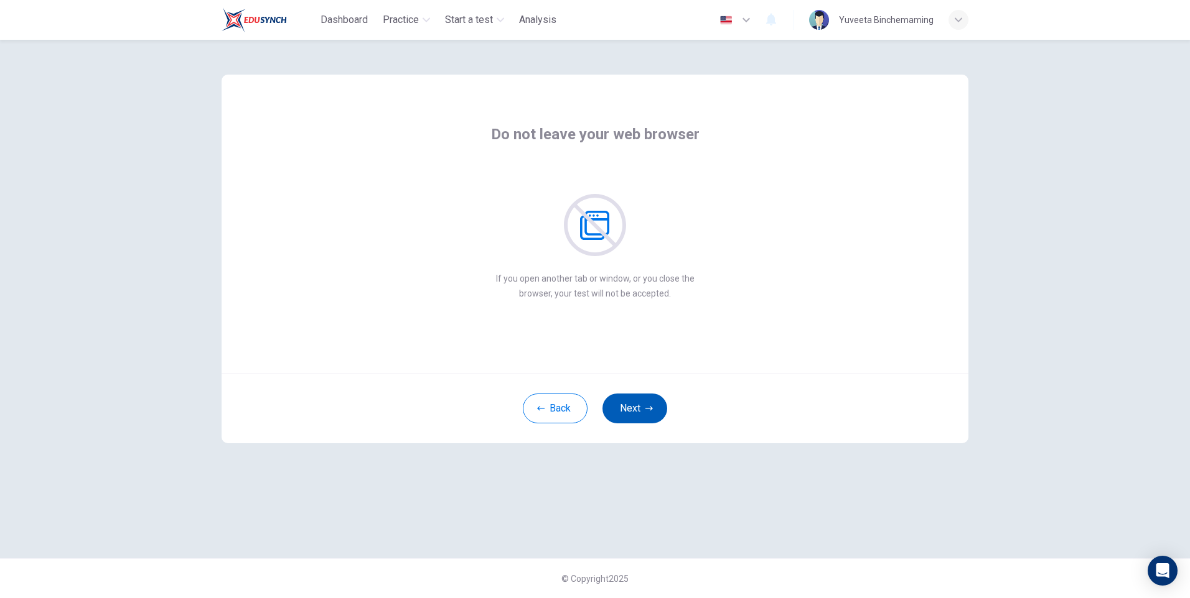
click at [613, 403] on button "Next" at bounding box center [634, 409] width 65 height 30
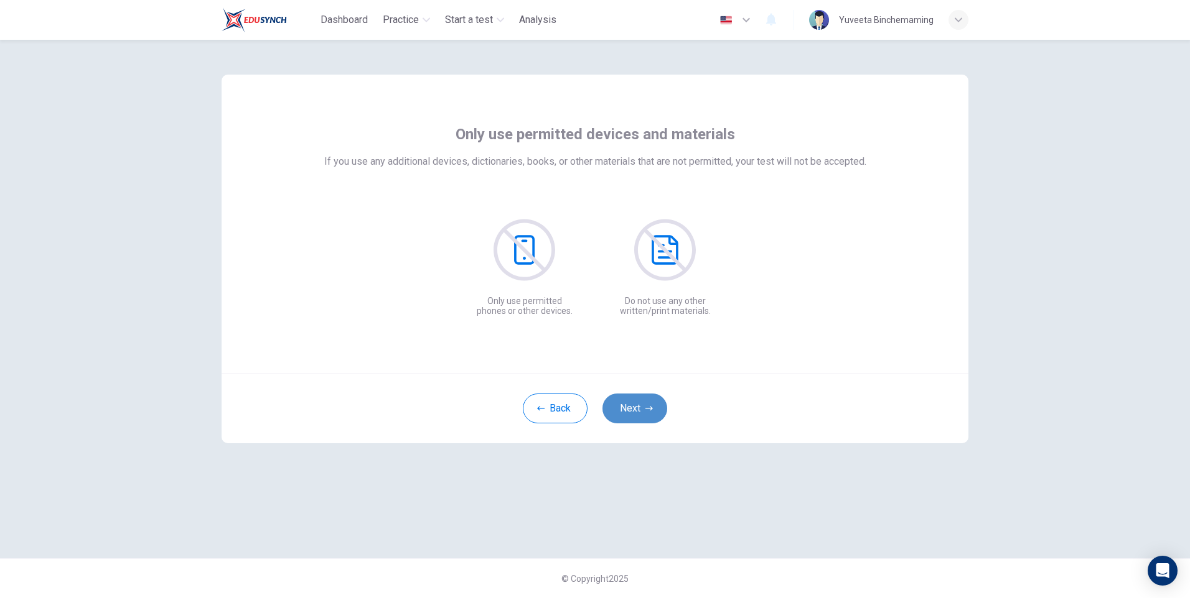
click at [613, 403] on button "Next" at bounding box center [634, 409] width 65 height 30
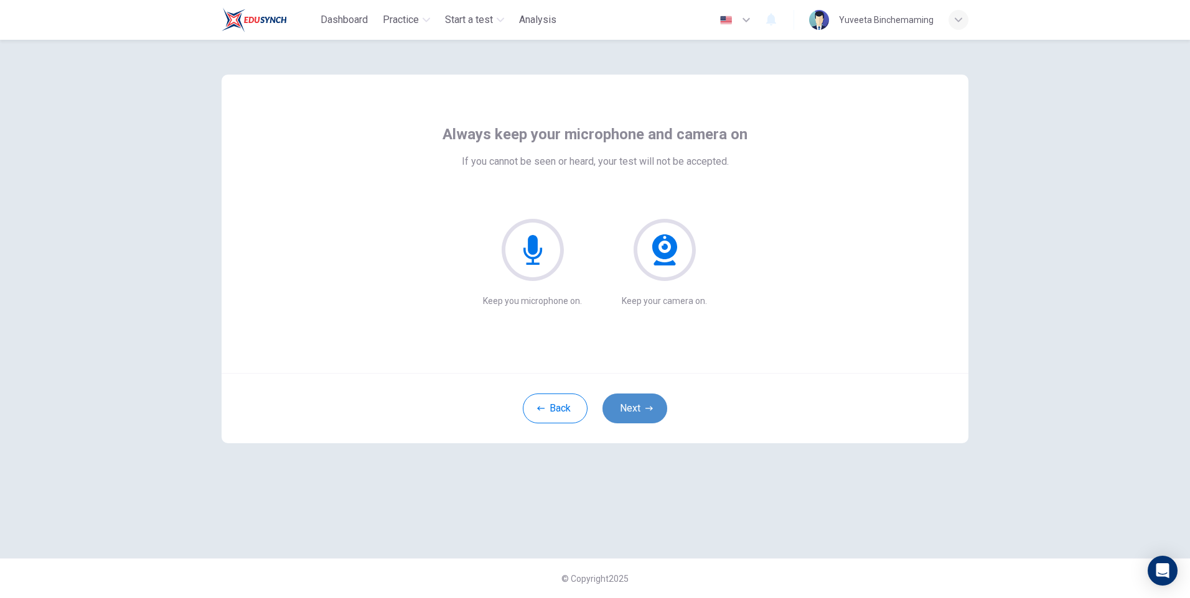
click at [613, 403] on button "Next" at bounding box center [634, 409] width 65 height 30
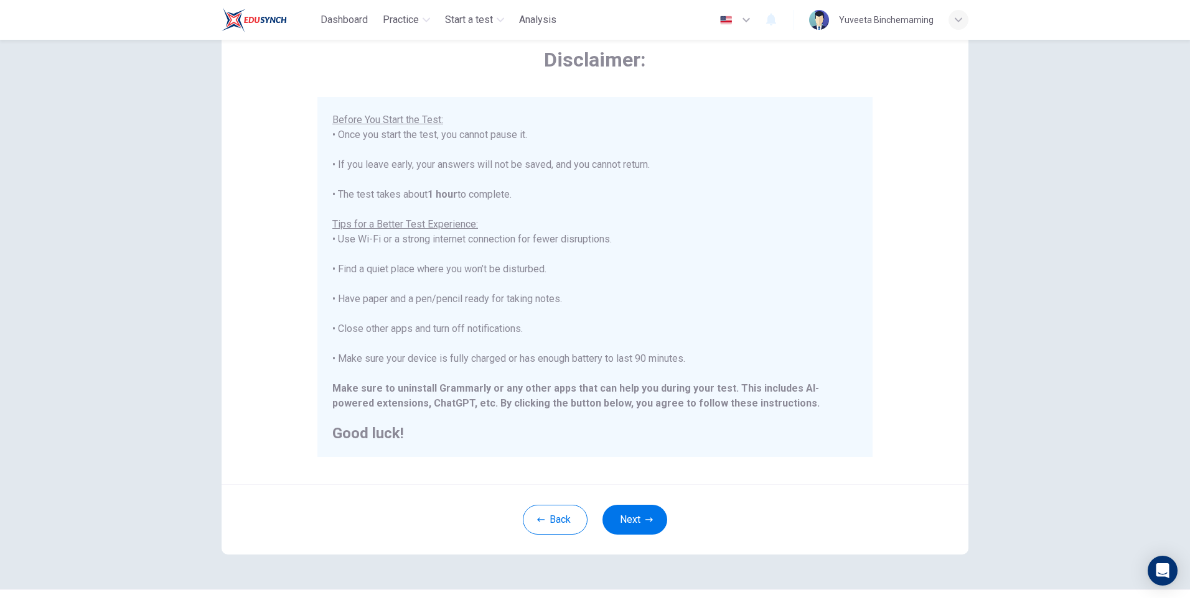
scroll to position [93, 0]
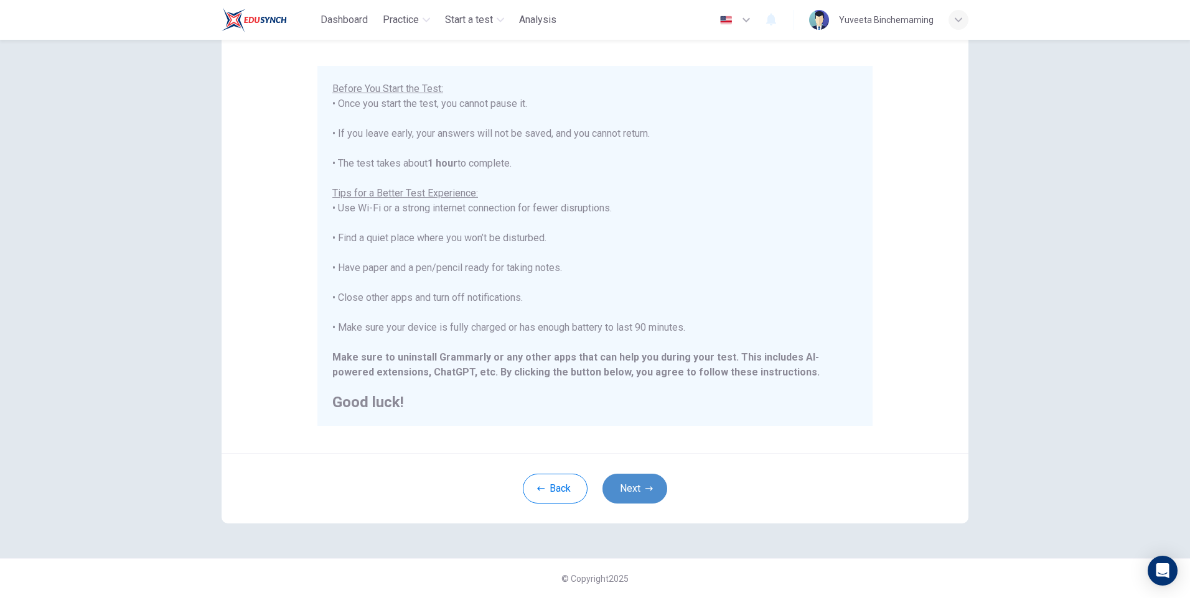
click at [644, 499] on button "Next" at bounding box center [634, 489] width 65 height 30
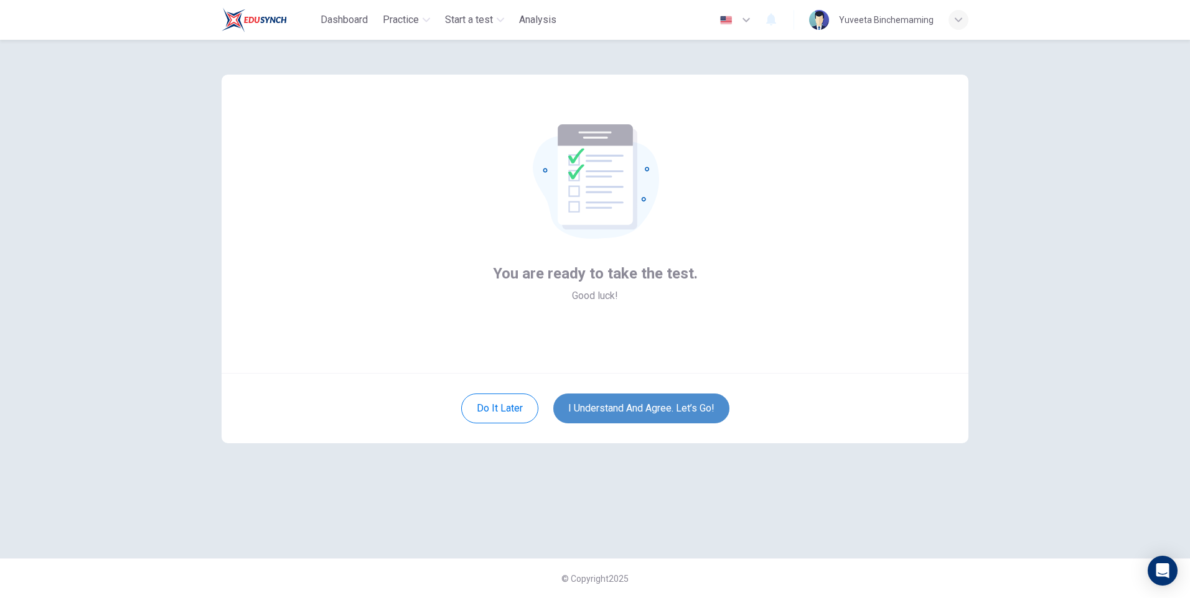
click at [628, 419] on button "I understand and agree. Let’s go!" at bounding box center [641, 409] width 176 height 30
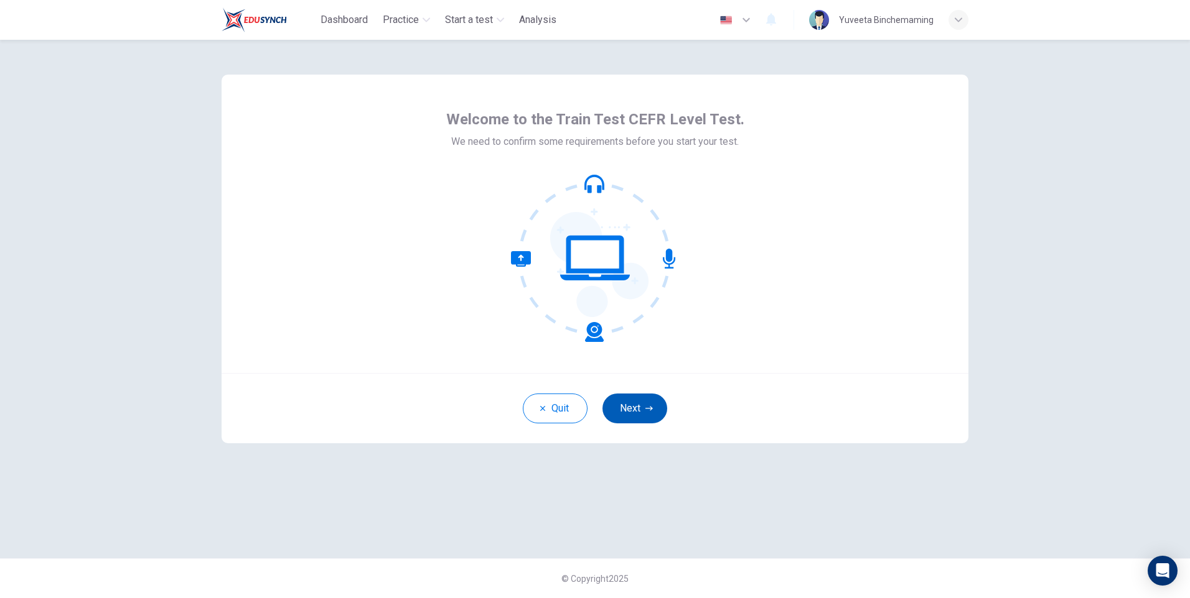
click at [629, 405] on button "Next" at bounding box center [634, 409] width 65 height 30
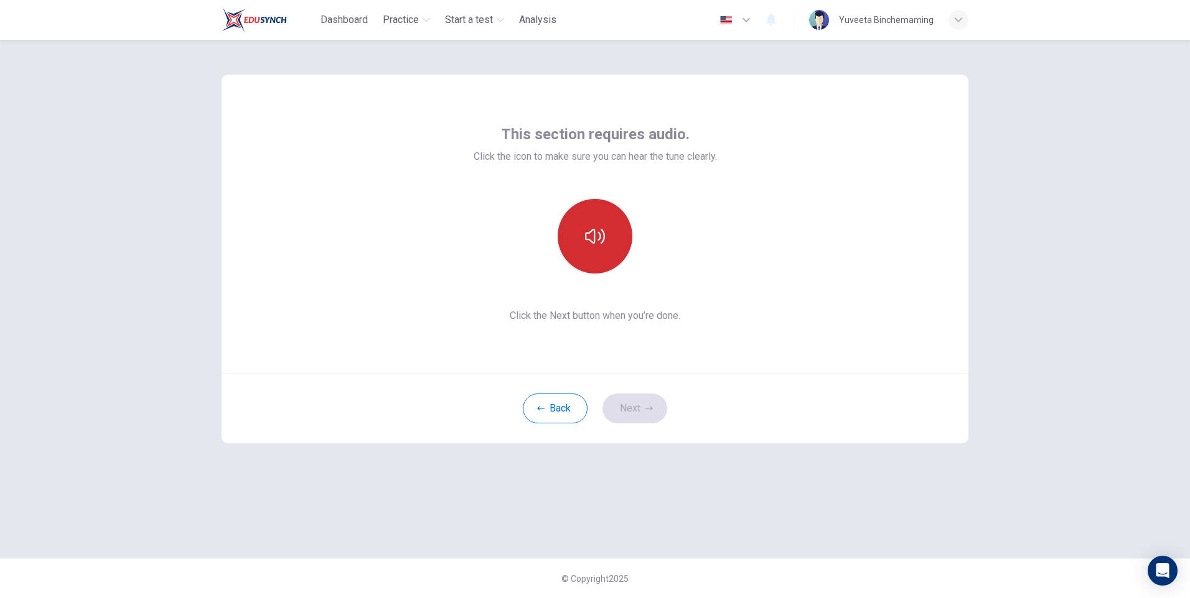
click at [595, 214] on button "button" at bounding box center [594, 236] width 75 height 75
click at [574, 224] on button "button" at bounding box center [594, 236] width 75 height 75
click at [604, 249] on button "button" at bounding box center [594, 236] width 75 height 75
click at [597, 259] on button "button" at bounding box center [594, 236] width 75 height 75
click at [618, 241] on button "button" at bounding box center [594, 236] width 75 height 75
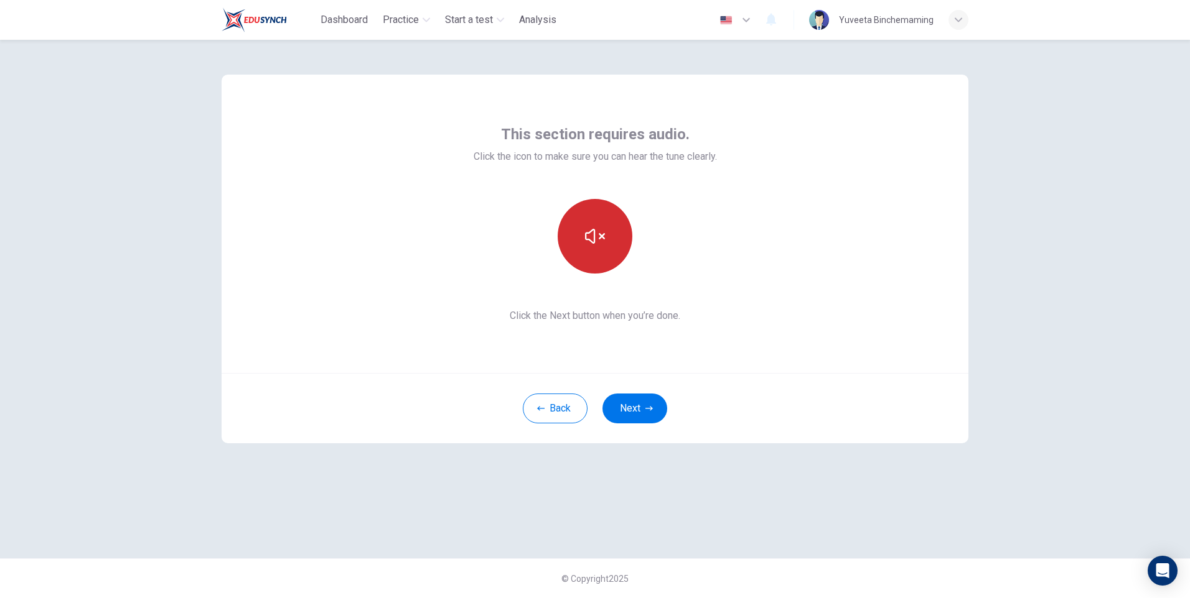
click at [612, 223] on button "button" at bounding box center [594, 236] width 75 height 75
click at [597, 246] on button "button" at bounding box center [594, 236] width 75 height 75
click at [564, 431] on div "Back Next" at bounding box center [594, 408] width 747 height 70
click at [564, 414] on button "Back" at bounding box center [555, 409] width 65 height 30
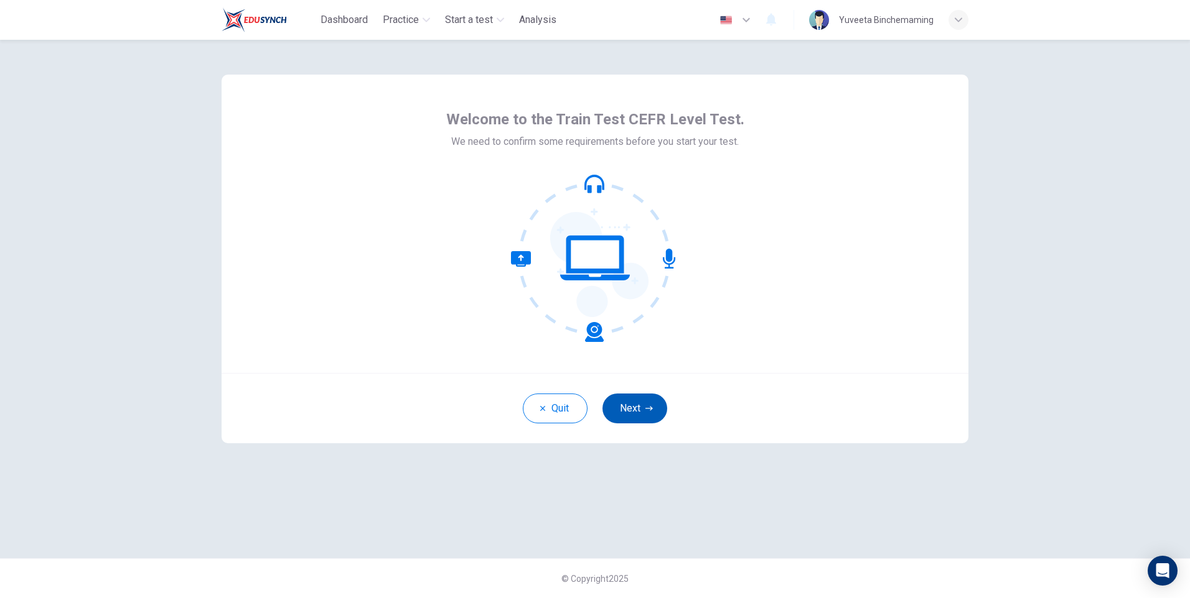
click at [636, 406] on button "Next" at bounding box center [634, 409] width 65 height 30
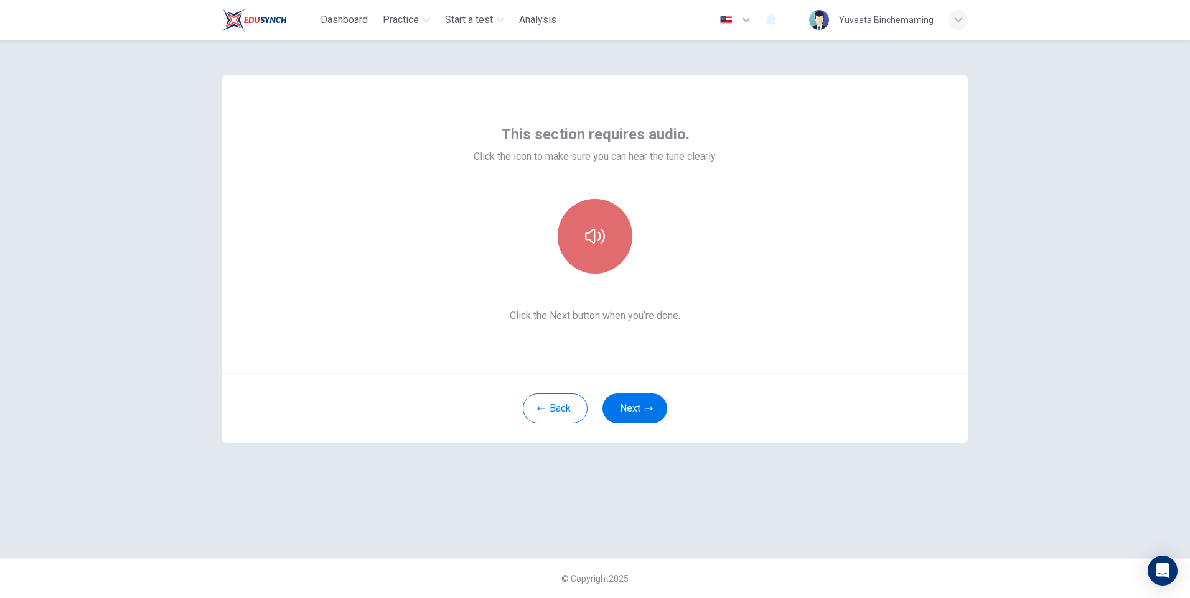
click at [601, 226] on button "button" at bounding box center [594, 236] width 75 height 75
click at [650, 411] on icon "button" at bounding box center [648, 408] width 7 height 7
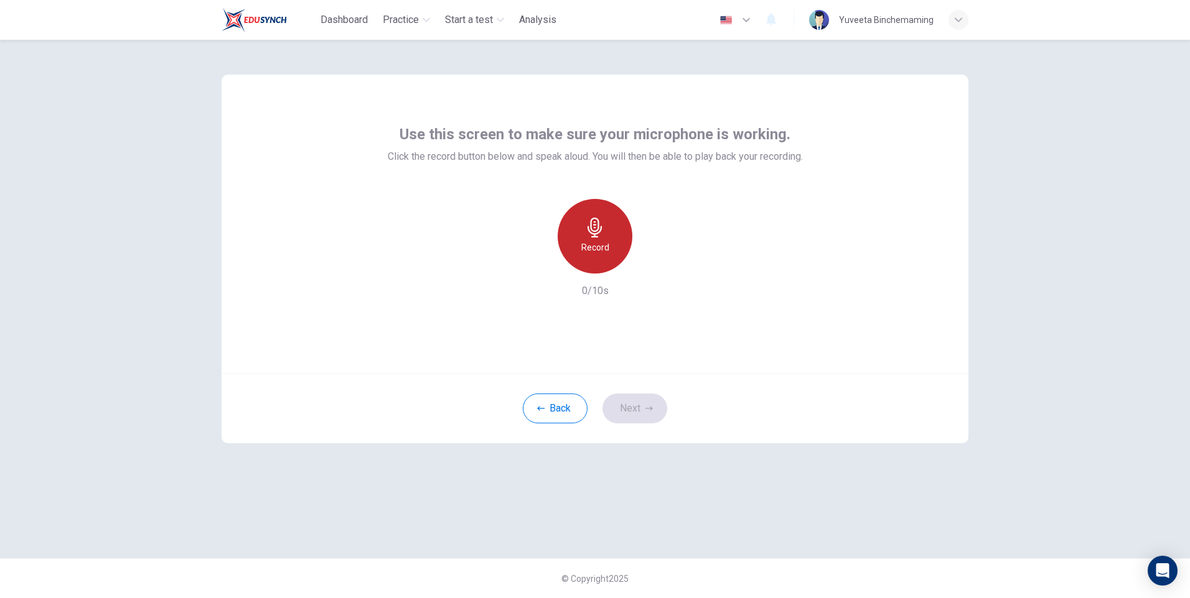
click at [582, 242] on h6 "Record" at bounding box center [595, 247] width 28 height 15
click at [605, 241] on div "Stop" at bounding box center [594, 236] width 75 height 75
click at [665, 266] on div "Record 7/10s" at bounding box center [595, 249] width 415 height 100
click at [655, 263] on icon "button" at bounding box center [652, 264] width 12 height 12
click at [623, 419] on button "Next" at bounding box center [634, 409] width 65 height 30
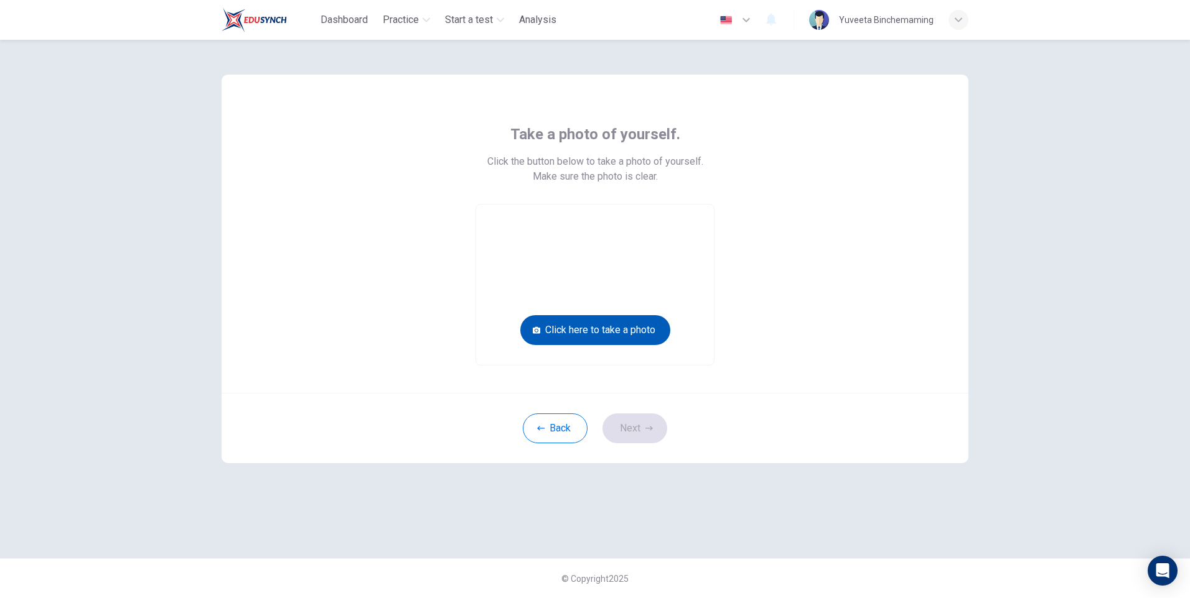
click at [591, 335] on button "Click here to take a photo" at bounding box center [595, 330] width 150 height 30
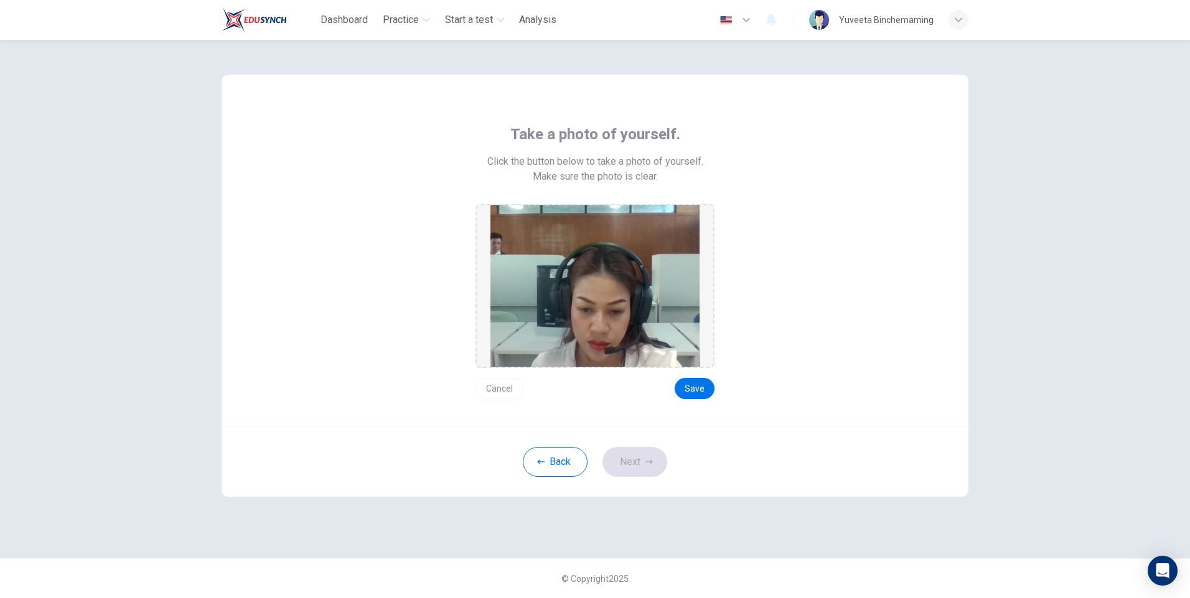
click at [495, 388] on button "Cancel" at bounding box center [499, 388] width 48 height 21
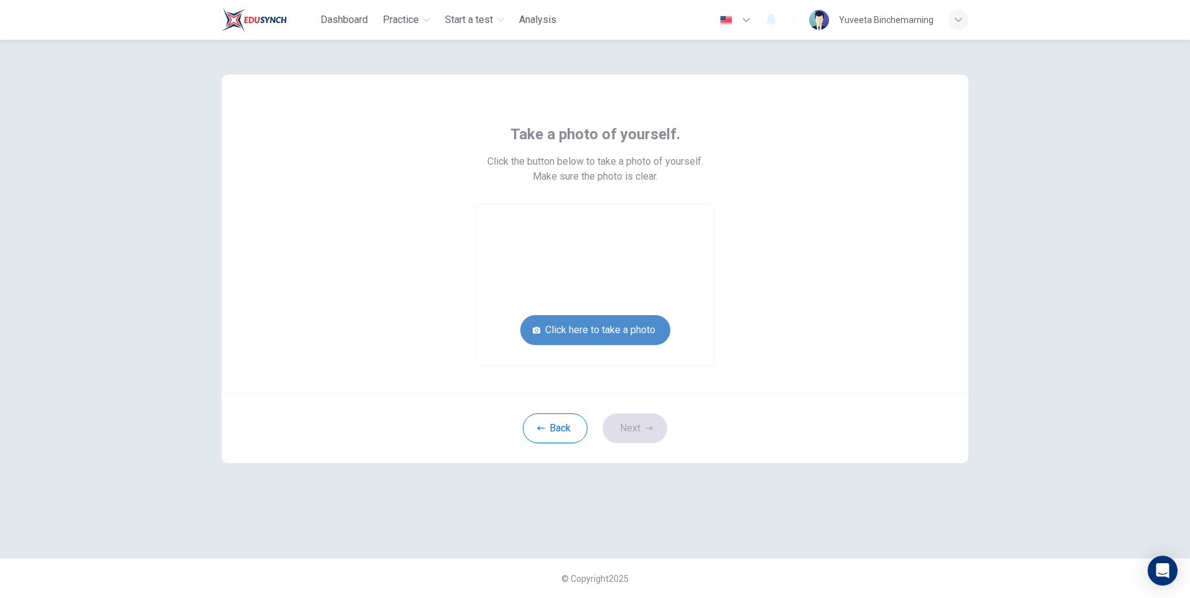
click at [645, 337] on button "Click here to take a photo" at bounding box center [595, 330] width 150 height 30
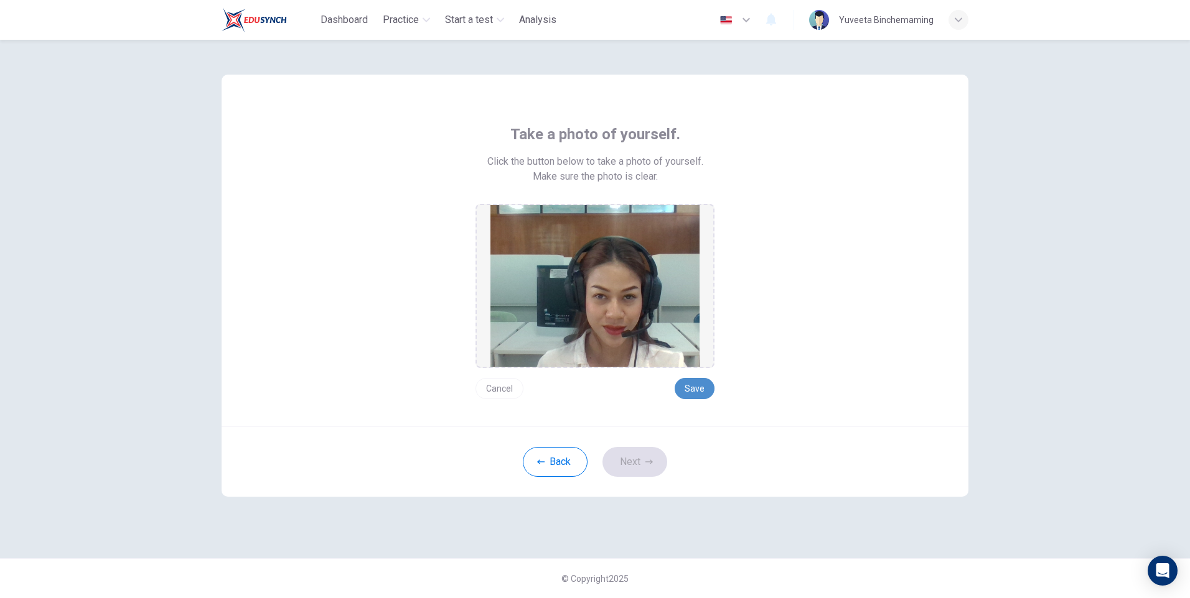
click at [692, 388] on button "Save" at bounding box center [694, 388] width 40 height 21
click at [692, 391] on button "Save" at bounding box center [694, 388] width 40 height 21
click at [657, 455] on button "Next" at bounding box center [634, 462] width 65 height 30
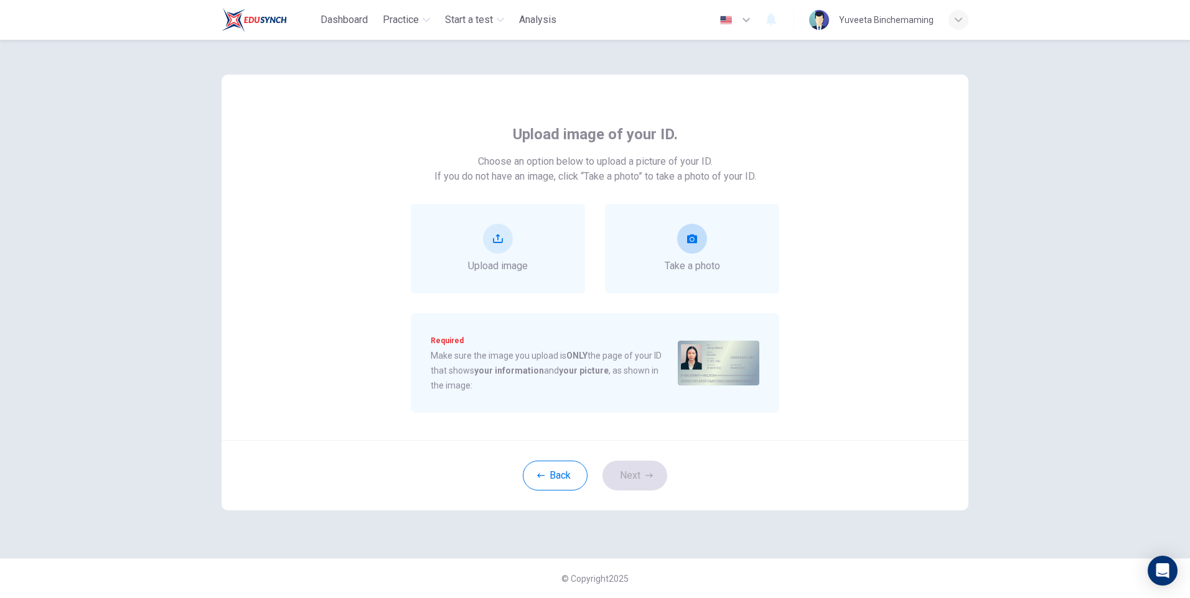
click at [694, 265] on span "Take a photo" at bounding box center [691, 266] width 55 height 15
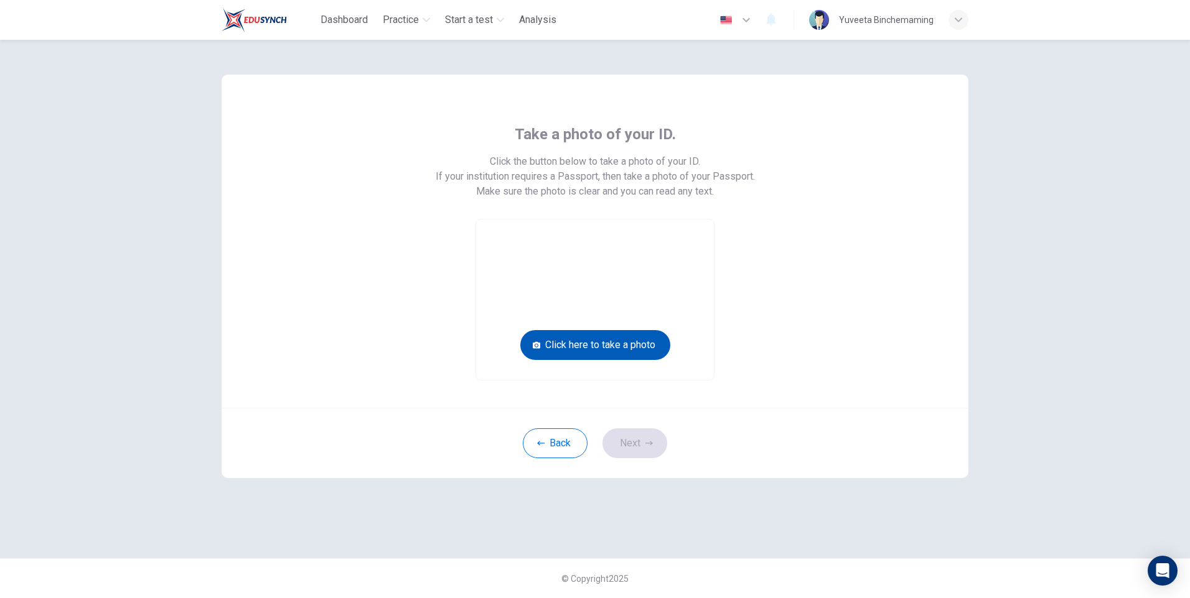
click at [613, 337] on button "Click here to take a photo" at bounding box center [595, 345] width 150 height 30
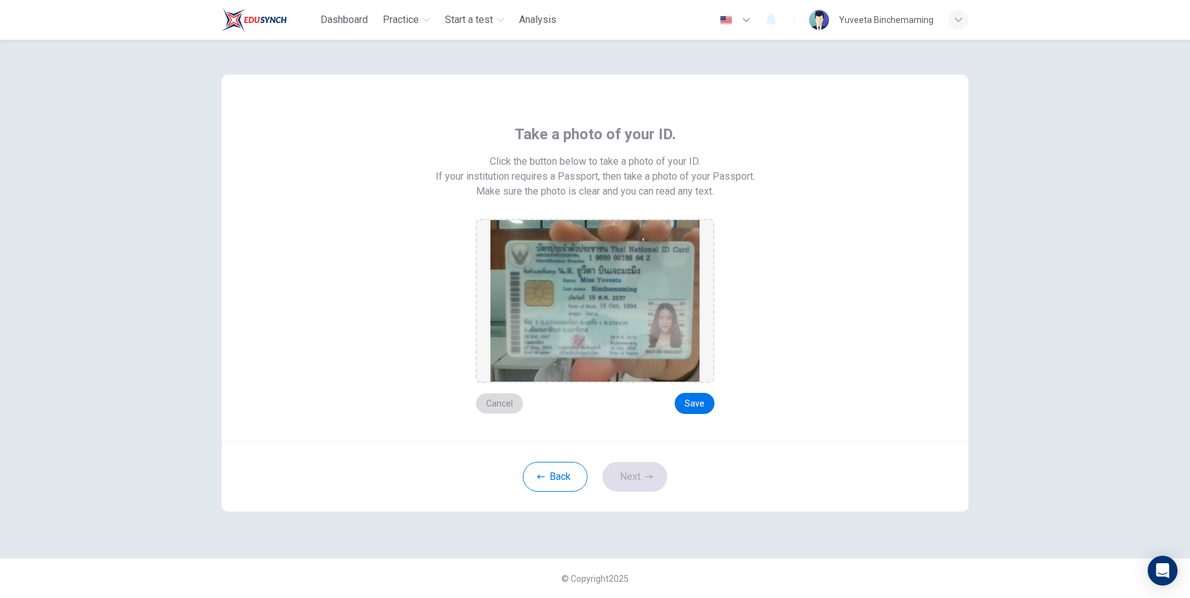
click at [493, 401] on button "Cancel" at bounding box center [499, 403] width 48 height 21
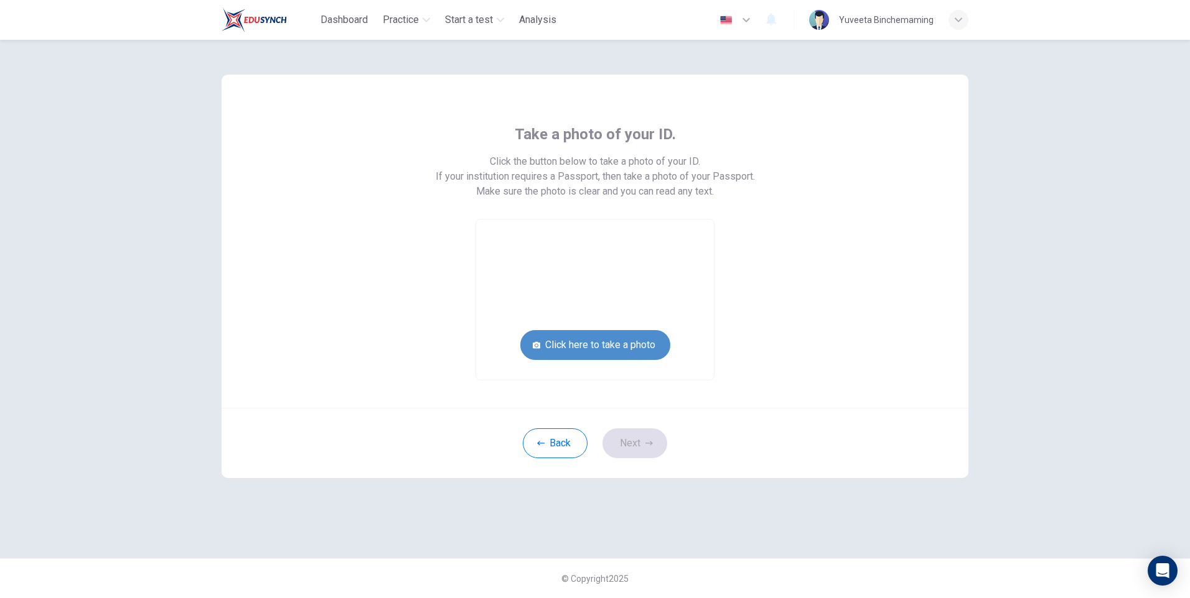
click at [600, 349] on button "Click here to take a photo" at bounding box center [595, 345] width 150 height 30
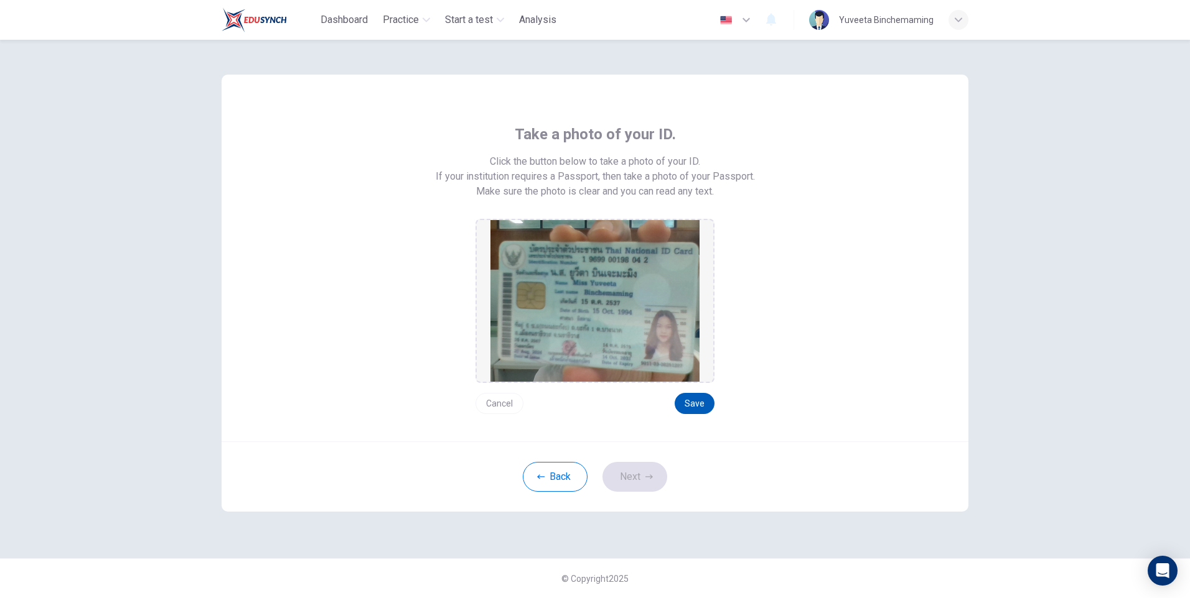
click at [699, 401] on button "Save" at bounding box center [694, 403] width 40 height 21
click at [647, 468] on button "Next" at bounding box center [634, 477] width 65 height 30
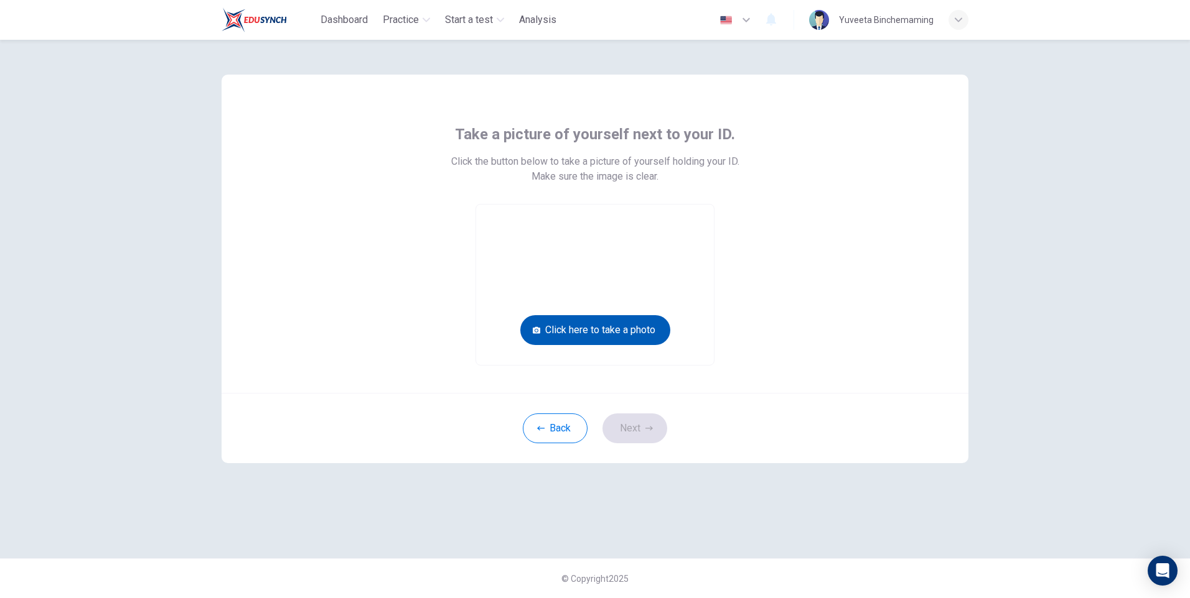
click at [648, 320] on button "Click here to take a photo" at bounding box center [595, 330] width 150 height 30
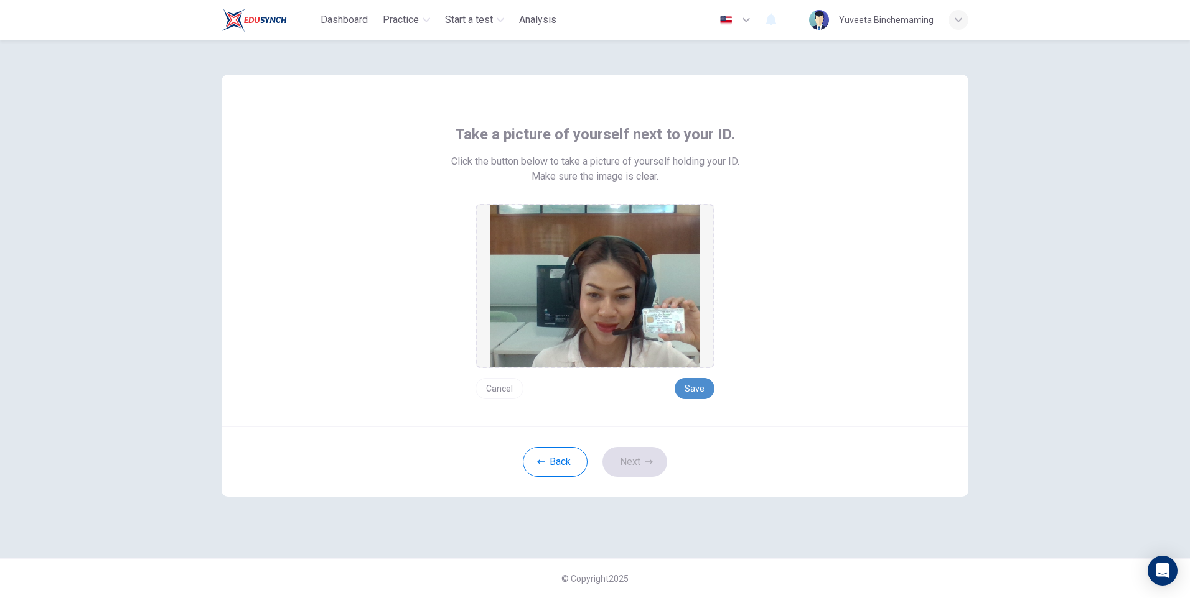
click at [697, 391] on button "Save" at bounding box center [694, 388] width 40 height 21
click at [644, 463] on button "Next" at bounding box center [634, 462] width 65 height 30
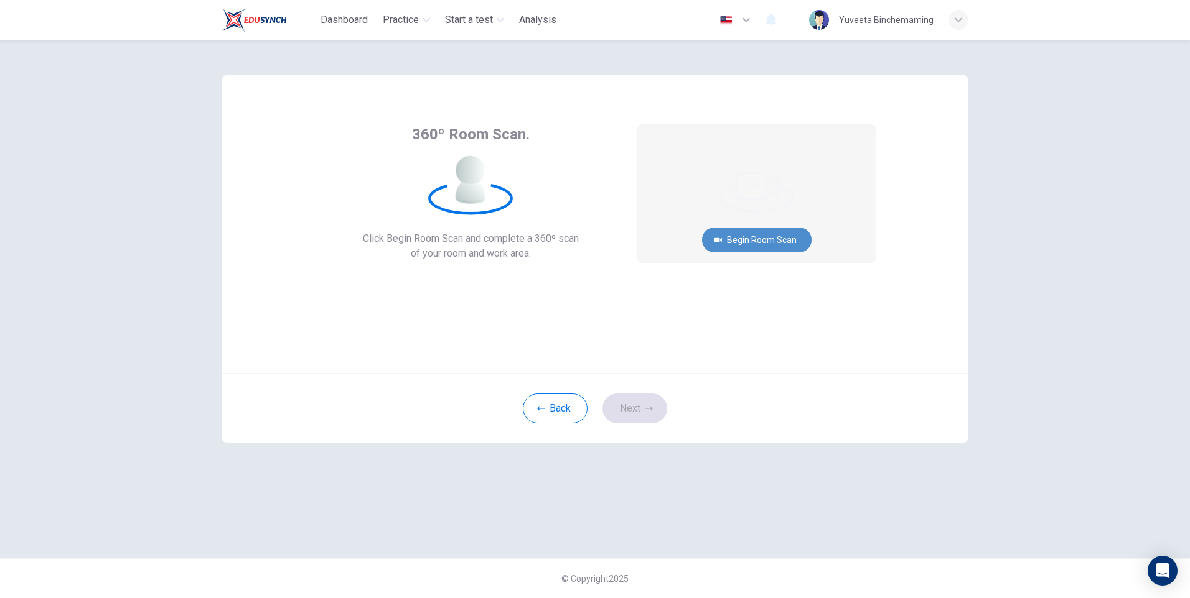
click at [785, 240] on button "Begin Room Scan" at bounding box center [756, 240] width 109 height 25
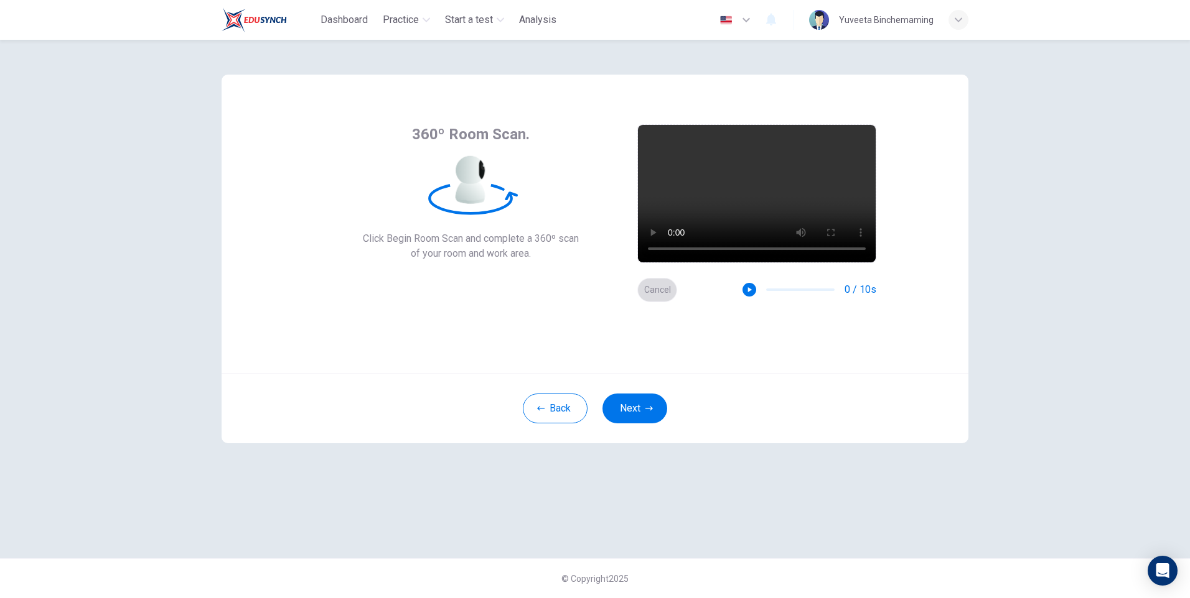
click at [659, 287] on button "Cancel" at bounding box center [657, 290] width 40 height 24
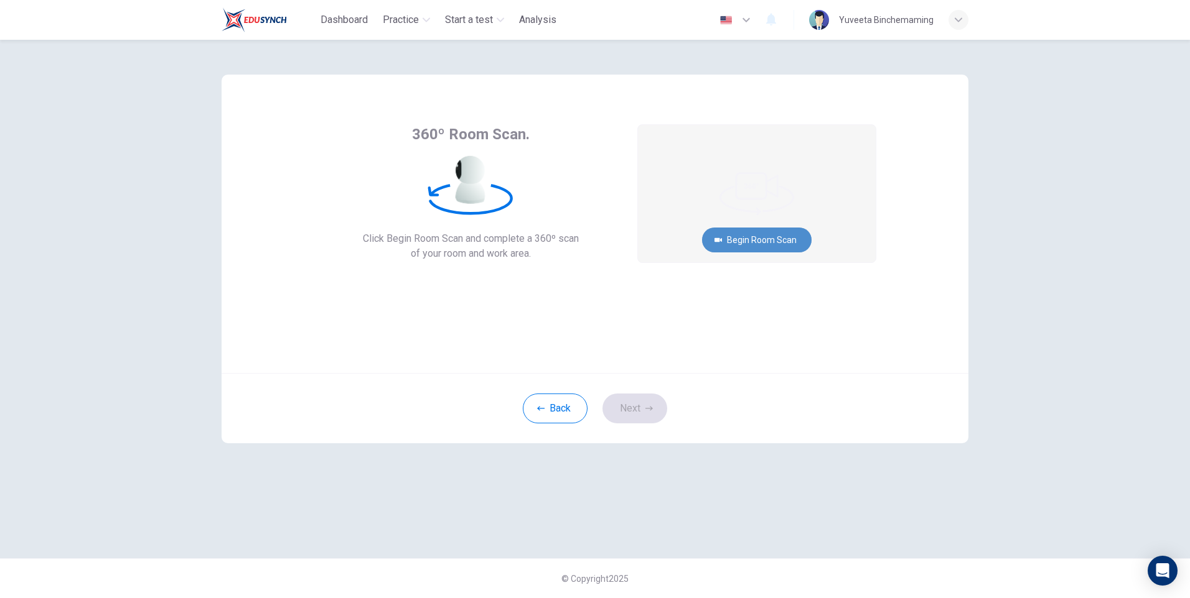
click at [734, 242] on button "Begin Room Scan" at bounding box center [756, 240] width 109 height 25
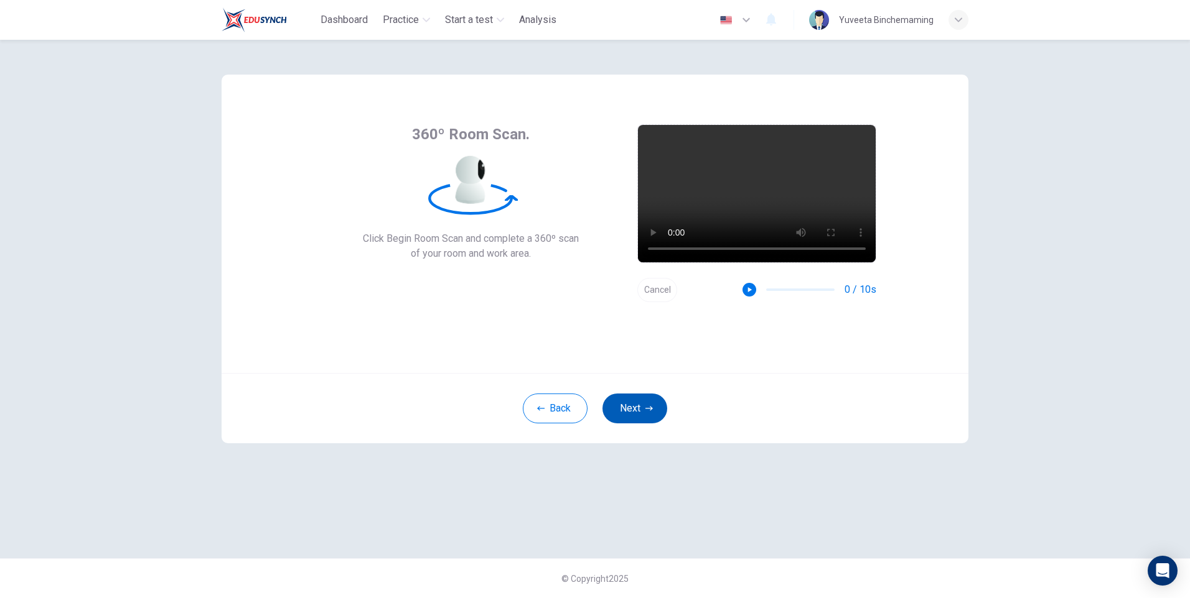
click at [640, 402] on button "Next" at bounding box center [634, 409] width 65 height 30
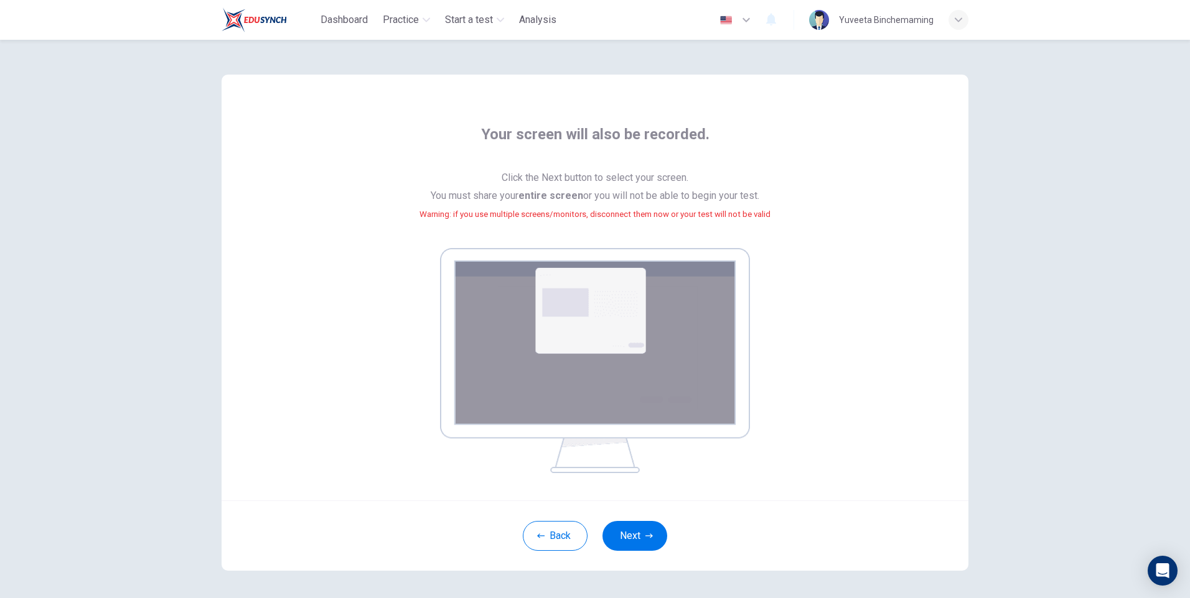
click at [640, 244] on div "Your screen will also be recorded. Click the Next button to select your screen.…" at bounding box center [595, 298] width 562 height 349
click at [645, 331] on img at bounding box center [595, 360] width 310 height 225
click at [663, 447] on img at bounding box center [595, 360] width 310 height 225
drag, startPoint x: 580, startPoint y: 417, endPoint x: 571, endPoint y: 353, distance: 64.7
click at [580, 416] on img at bounding box center [595, 360] width 310 height 225
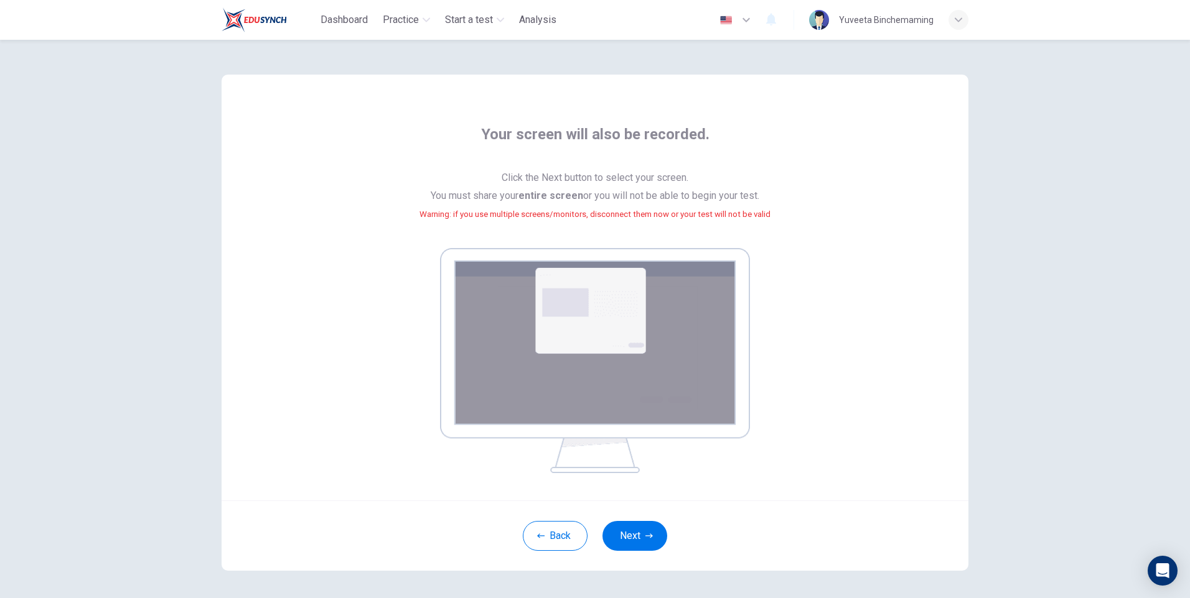
click at [569, 282] on img at bounding box center [595, 360] width 310 height 225
click at [624, 556] on div "Back Next" at bounding box center [594, 536] width 747 height 70
click at [630, 552] on div "Back Next" at bounding box center [594, 536] width 747 height 70
click at [635, 531] on button "Next" at bounding box center [634, 536] width 65 height 30
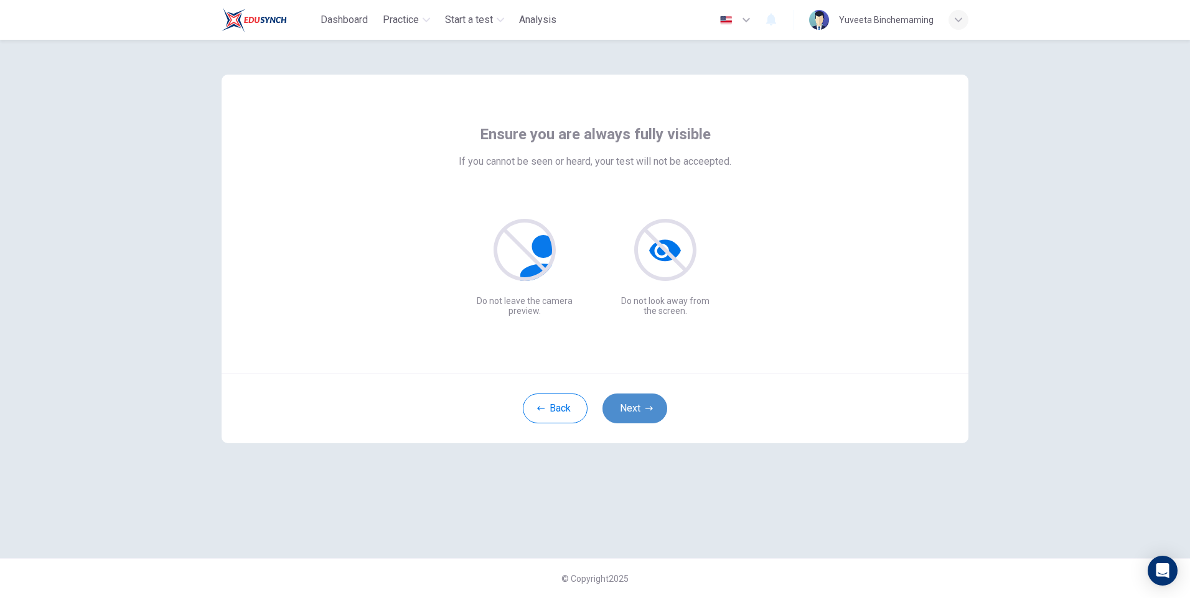
click at [612, 407] on button "Next" at bounding box center [634, 409] width 65 height 30
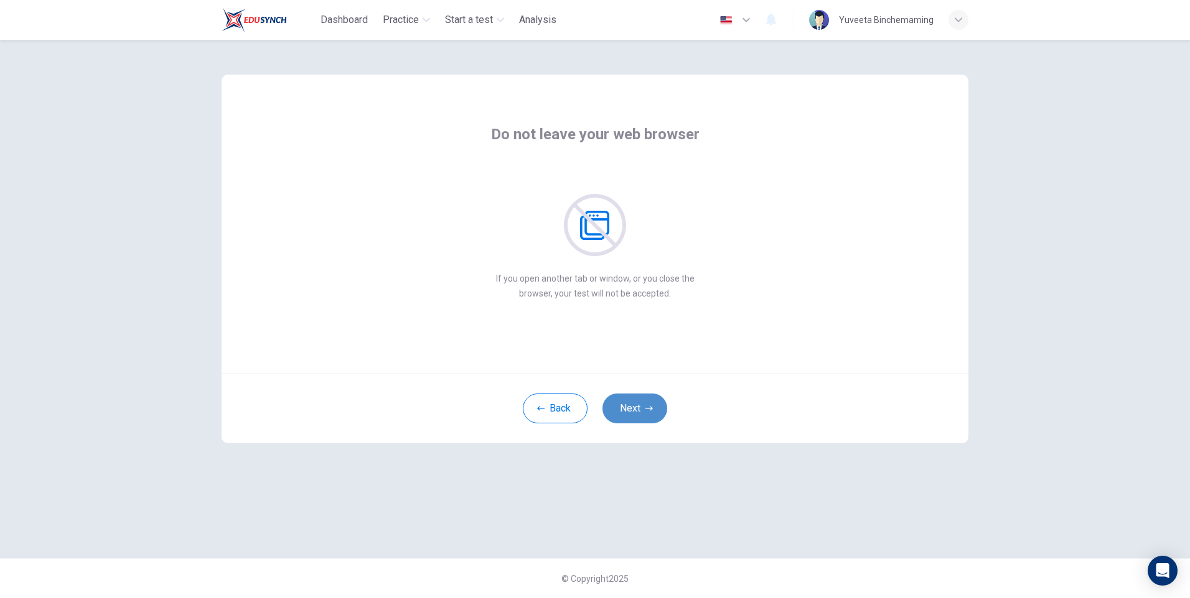
click at [618, 404] on button "Next" at bounding box center [634, 409] width 65 height 30
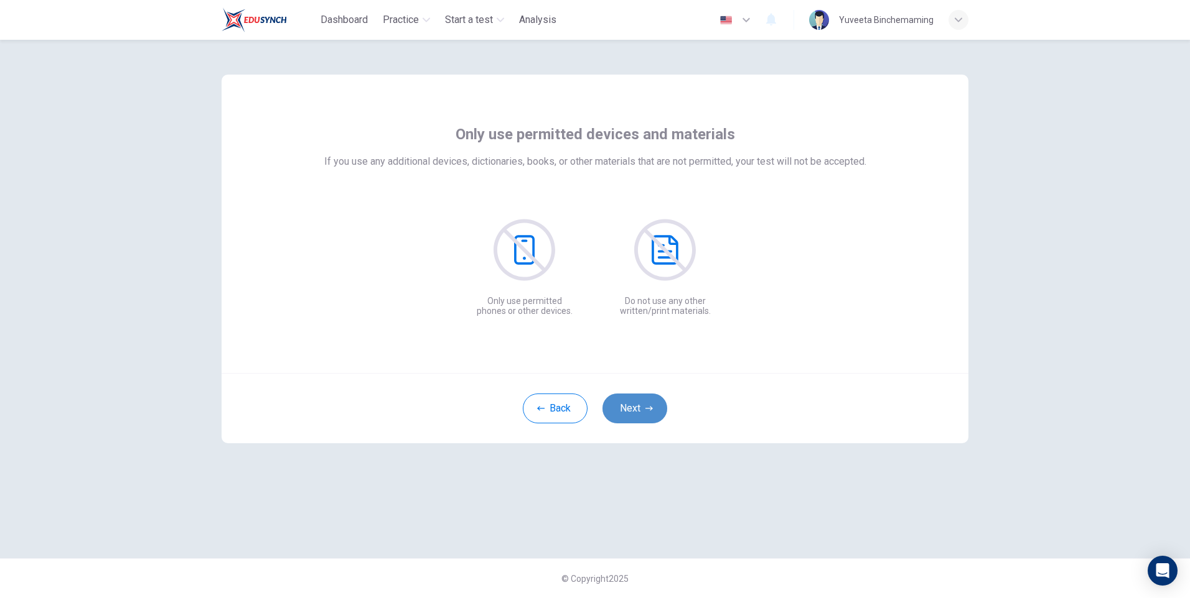
click at [618, 404] on button "Next" at bounding box center [634, 409] width 65 height 30
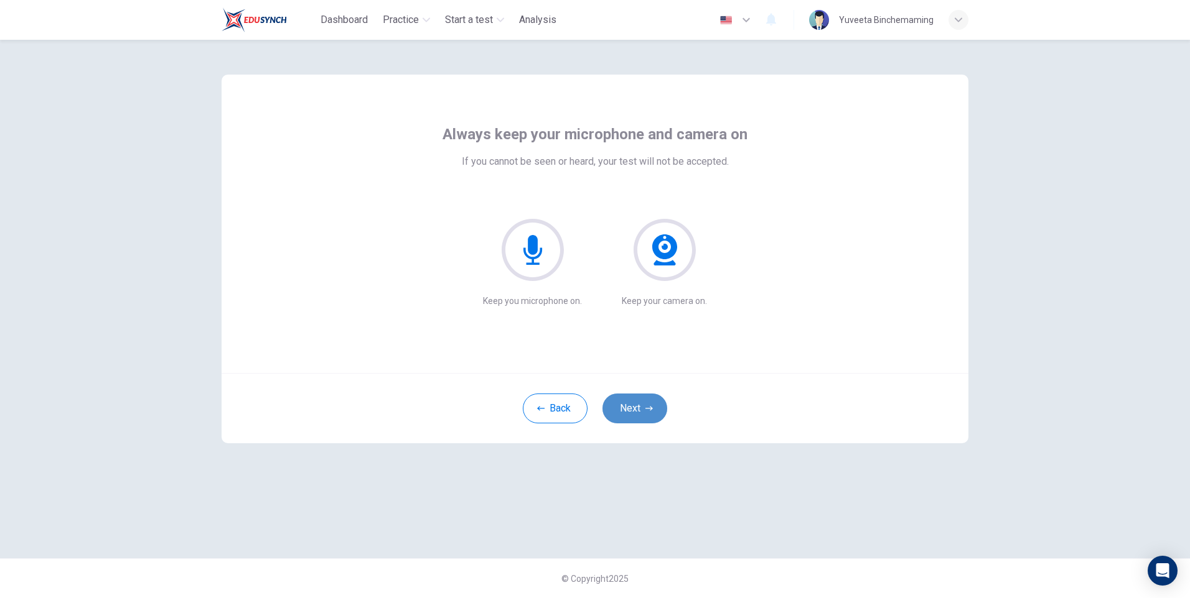
click at [618, 403] on button "Next" at bounding box center [634, 409] width 65 height 30
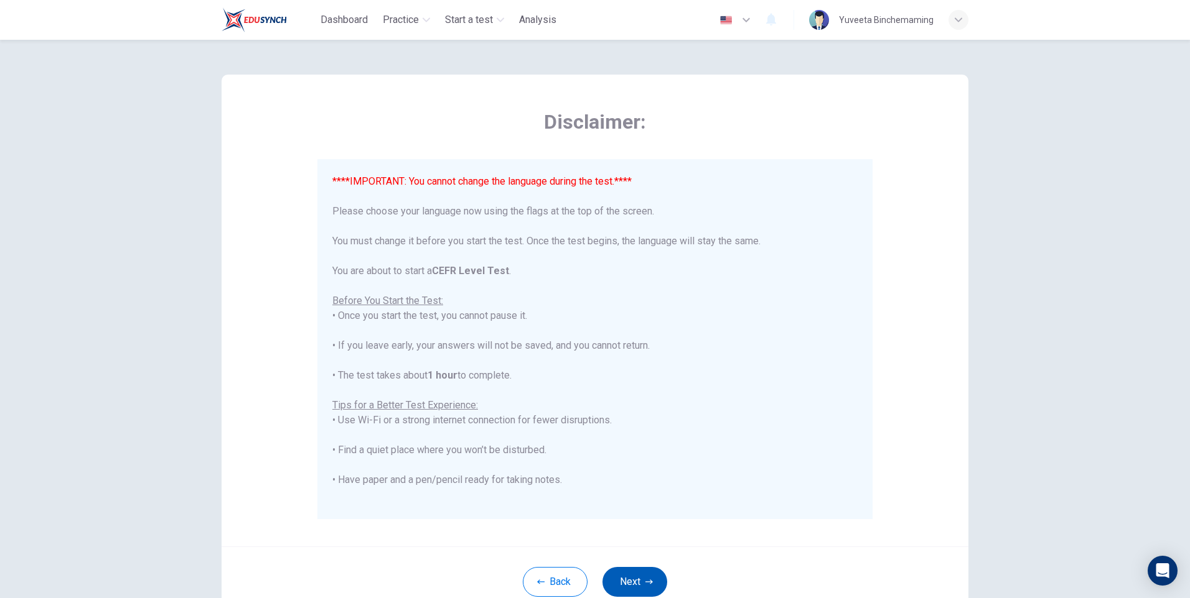
click at [615, 580] on button "Next" at bounding box center [634, 582] width 65 height 30
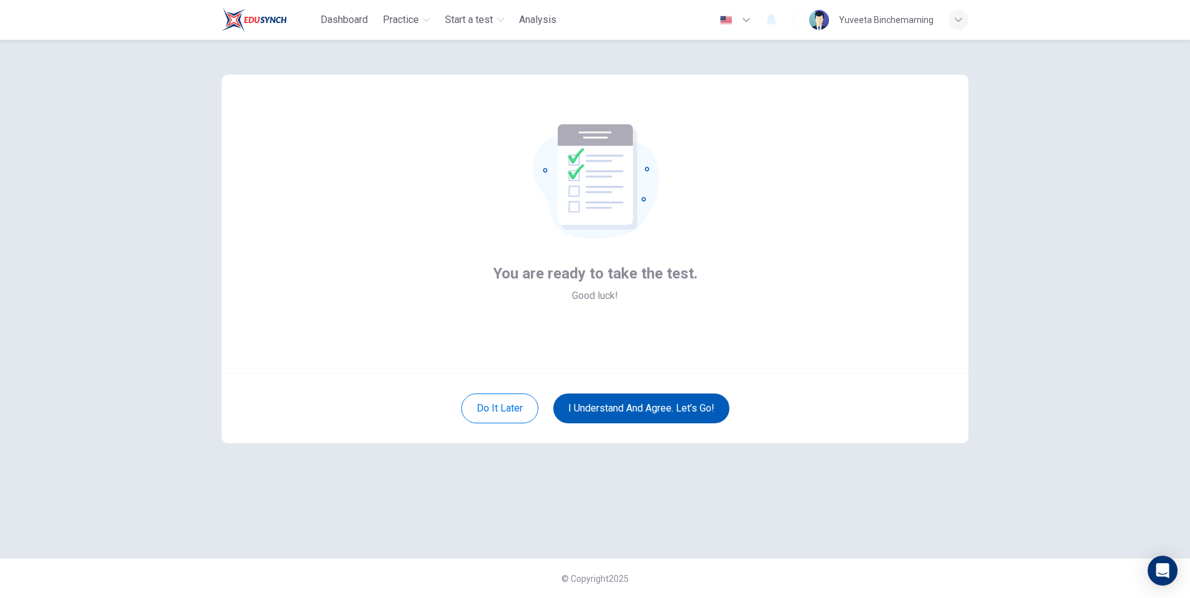
click at [645, 396] on button "I understand and agree. Let’s go!" at bounding box center [641, 409] width 176 height 30
